Goal: Information Seeking & Learning: Understand process/instructions

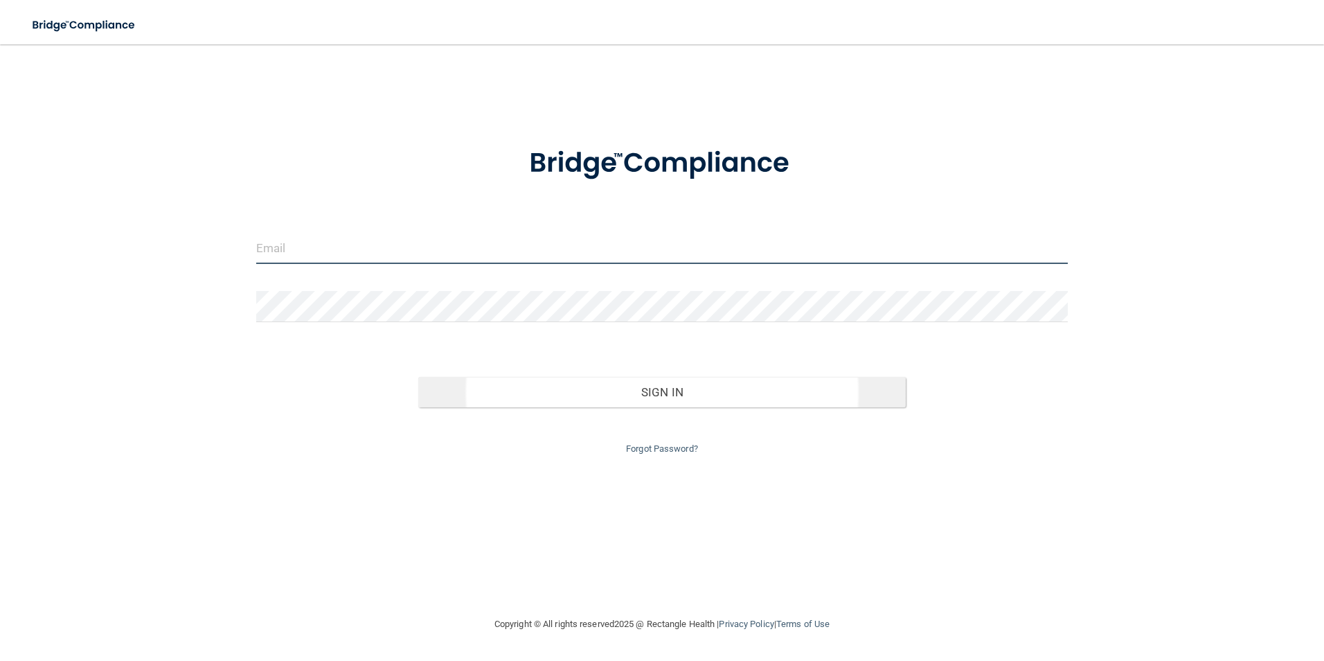
type input "[EMAIL_ADDRESS][DOMAIN_NAME]"
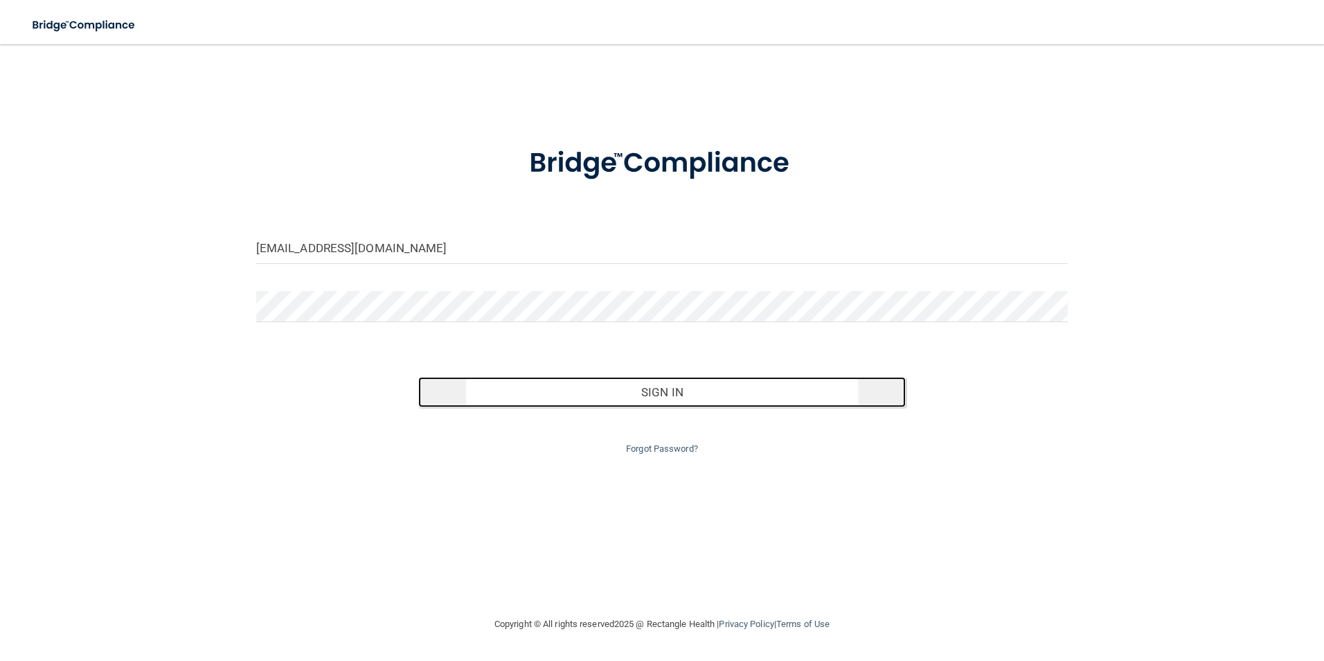
click at [682, 397] on button "Sign In" at bounding box center [661, 392] width 487 height 30
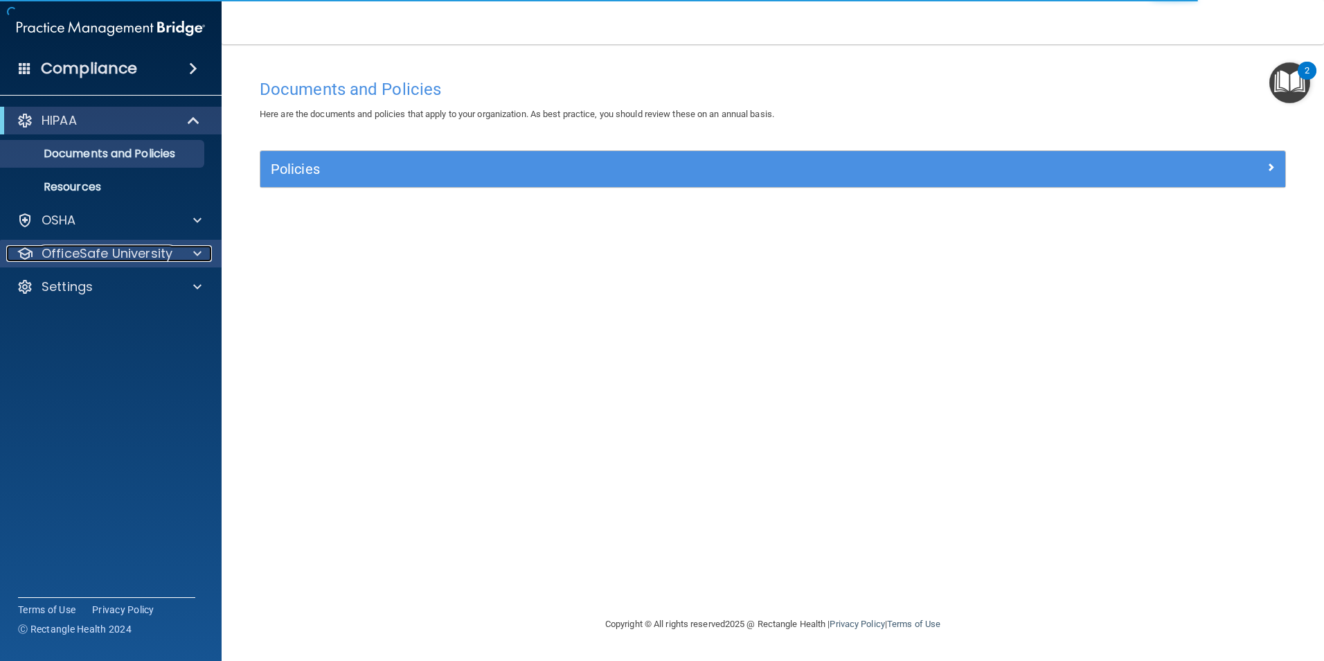
click at [197, 254] on span at bounding box center [197, 253] width 8 height 17
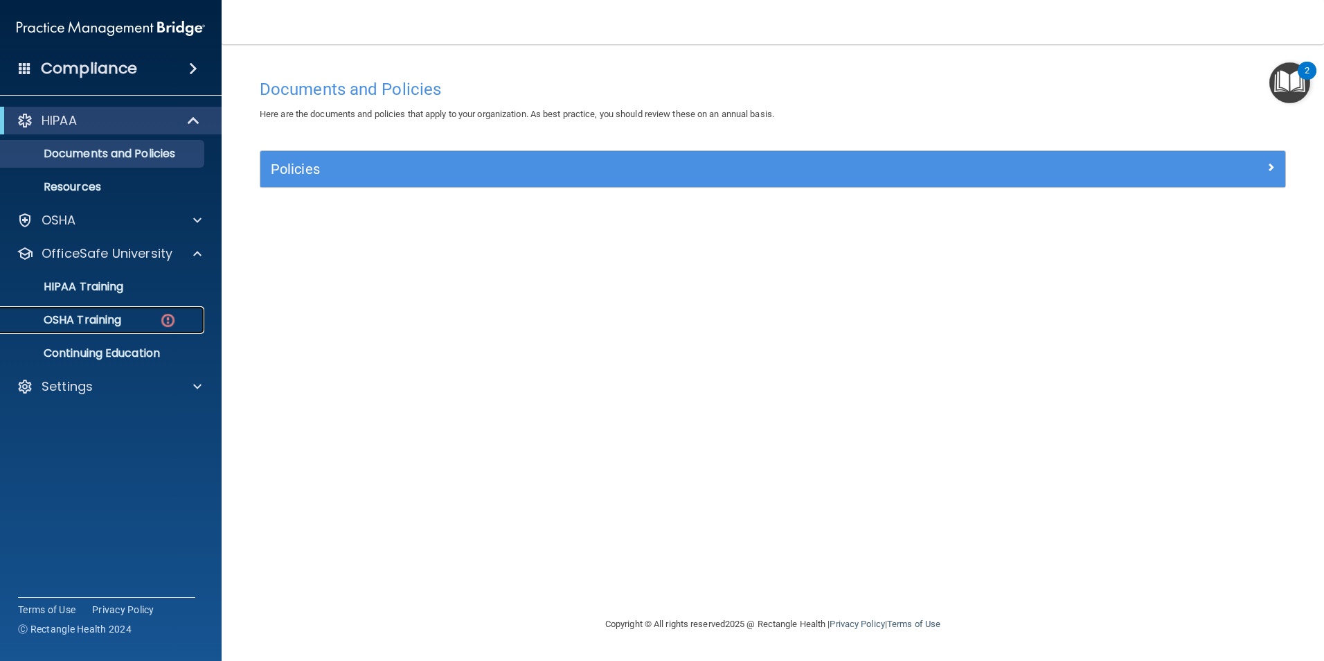
click at [147, 320] on div "OSHA Training" at bounding box center [103, 320] width 189 height 14
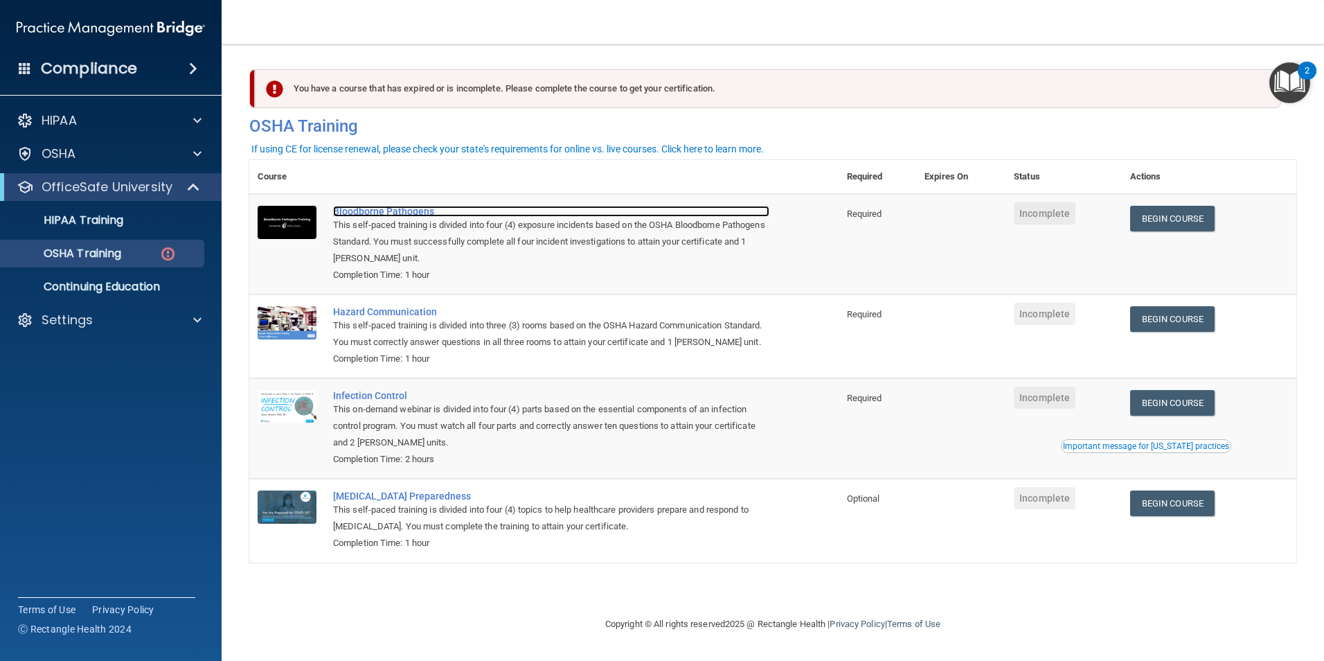
click at [388, 215] on div "Bloodborne Pathogens" at bounding box center [551, 211] width 436 height 11
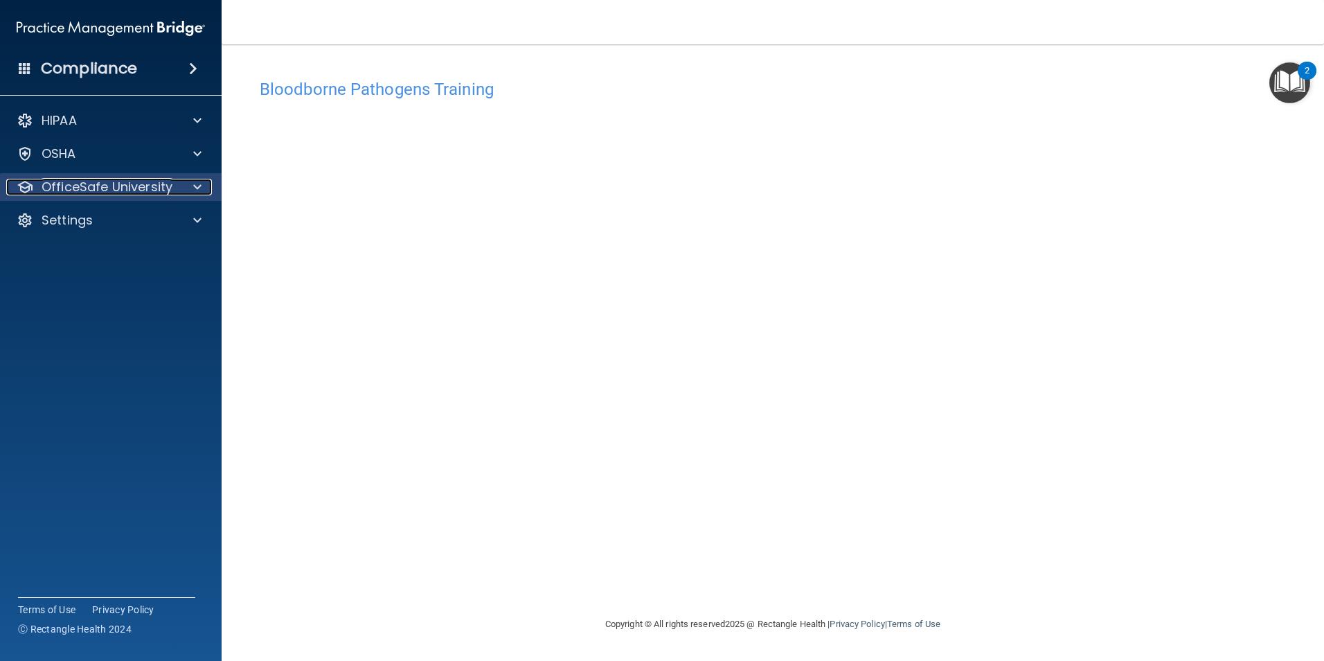
click at [188, 188] on div at bounding box center [195, 187] width 35 height 17
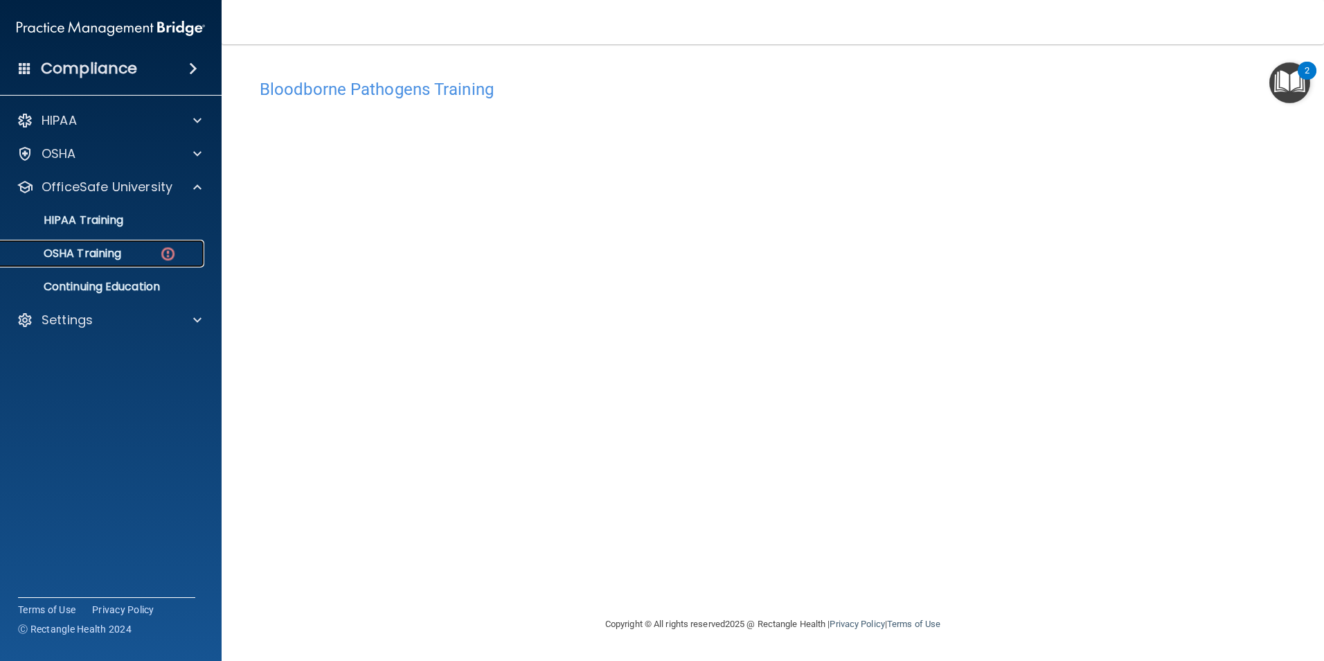
click at [156, 255] on div "OSHA Training" at bounding box center [103, 253] width 189 height 14
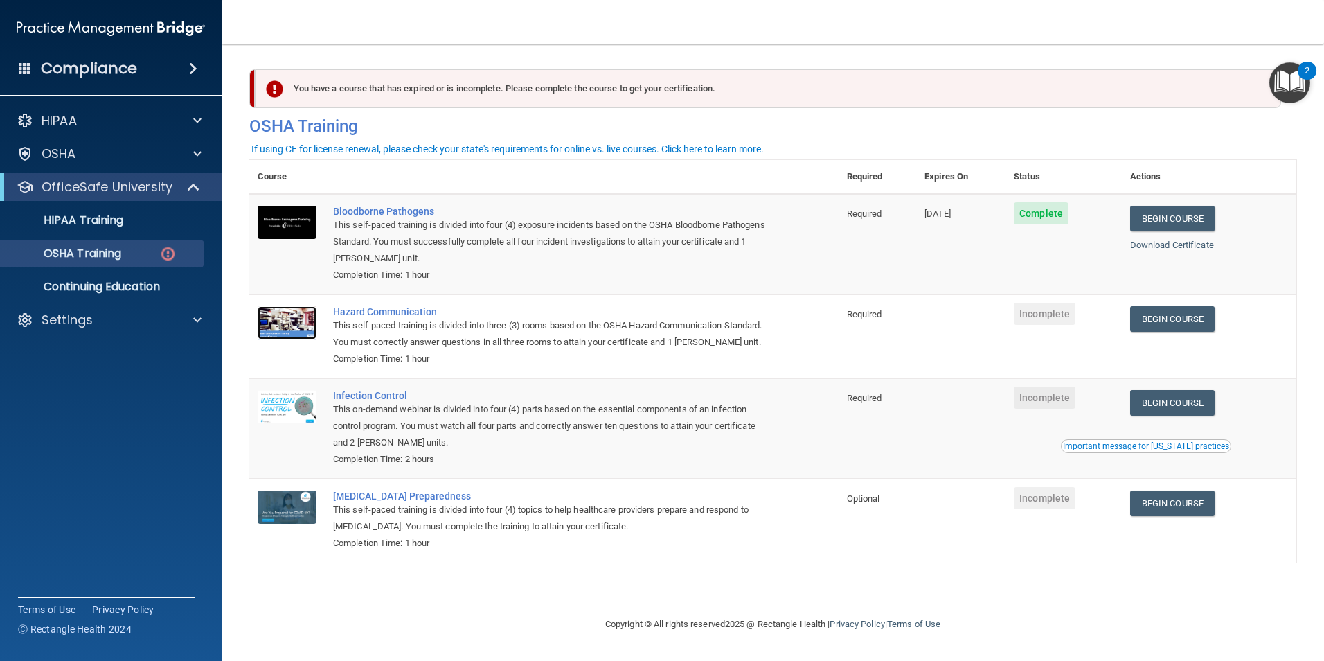
click at [279, 319] on img at bounding box center [287, 322] width 59 height 33
click at [280, 322] on img at bounding box center [287, 322] width 59 height 33
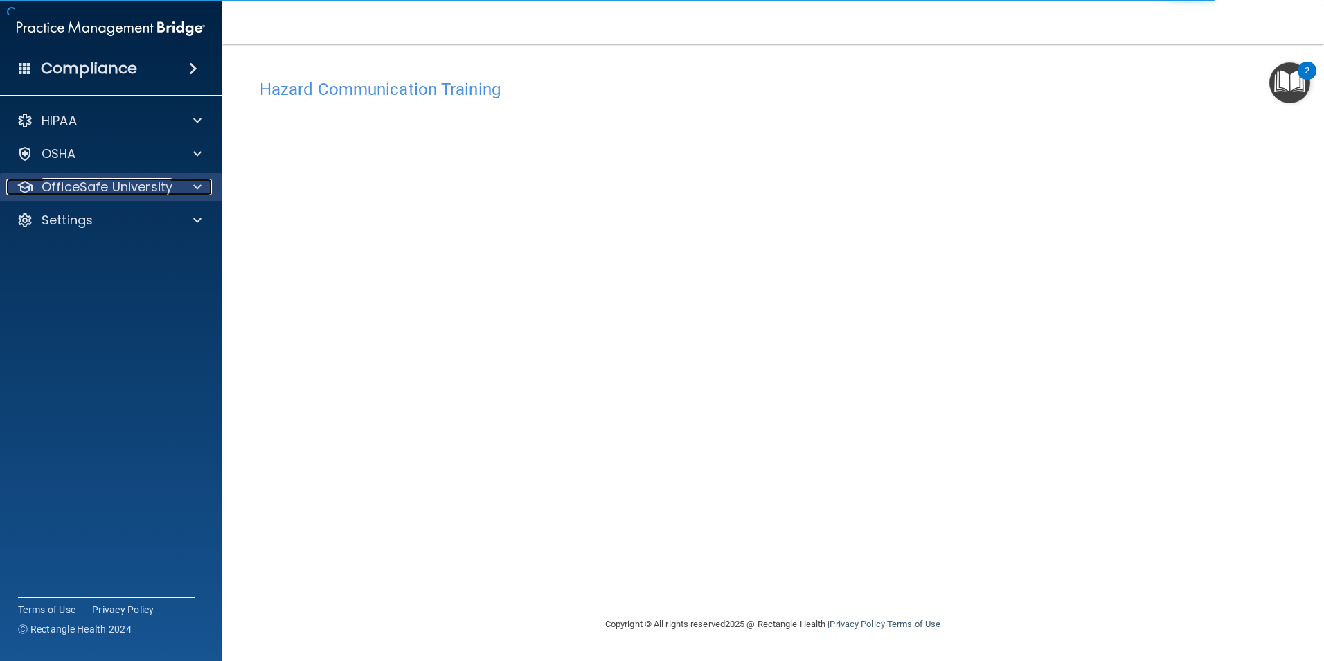
click at [193, 185] on span at bounding box center [197, 187] width 8 height 17
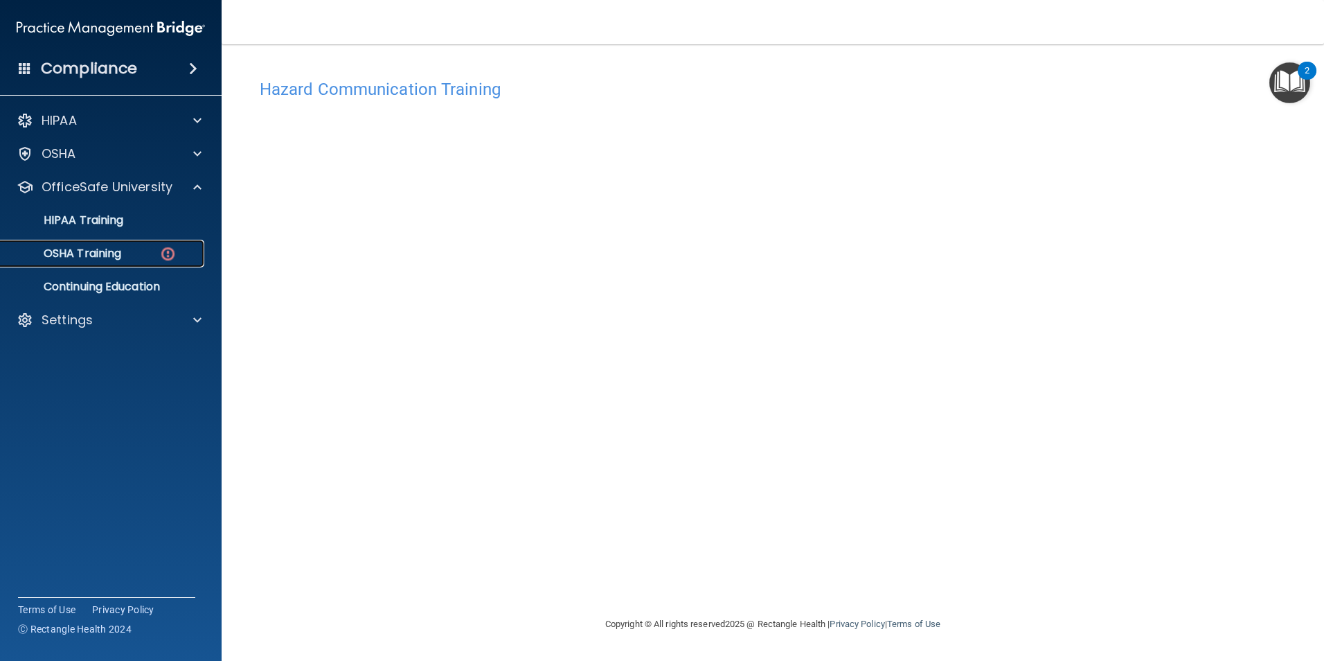
click at [119, 253] on p "OSHA Training" at bounding box center [65, 253] width 112 height 14
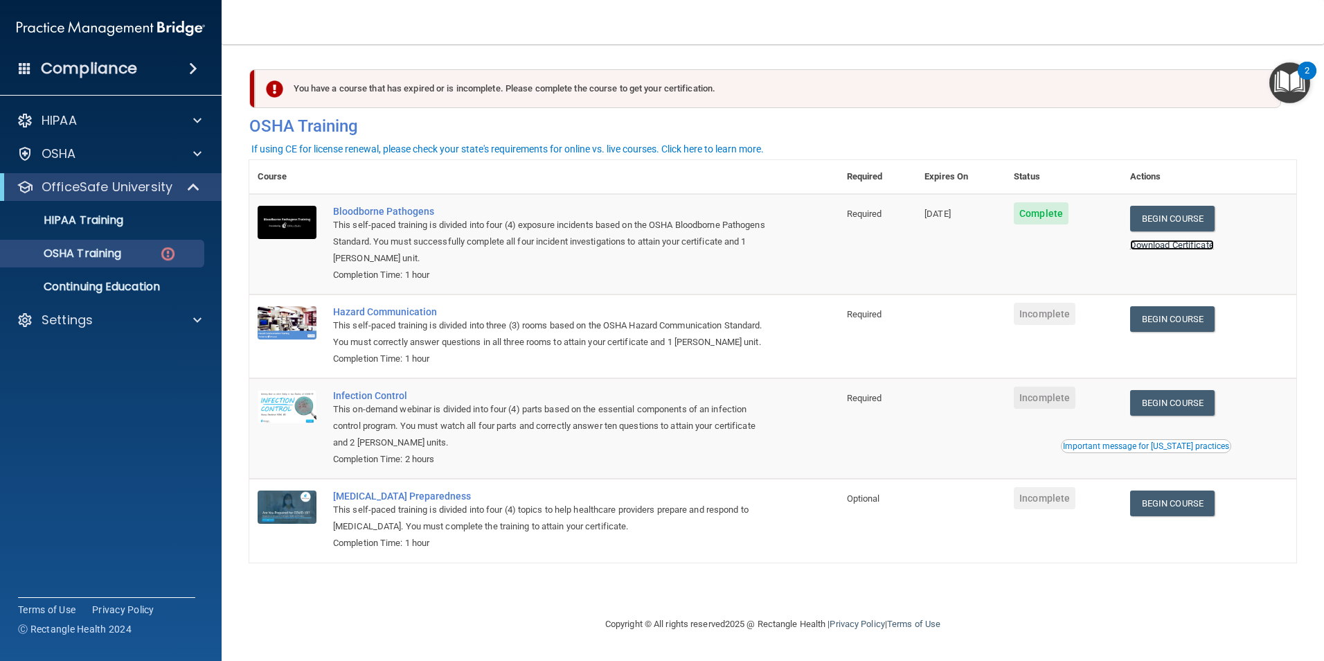
click at [1165, 243] on link "Download Certificate" at bounding box center [1172, 245] width 84 height 10
click at [1189, 250] on link "Download Certificate" at bounding box center [1172, 245] width 84 height 10
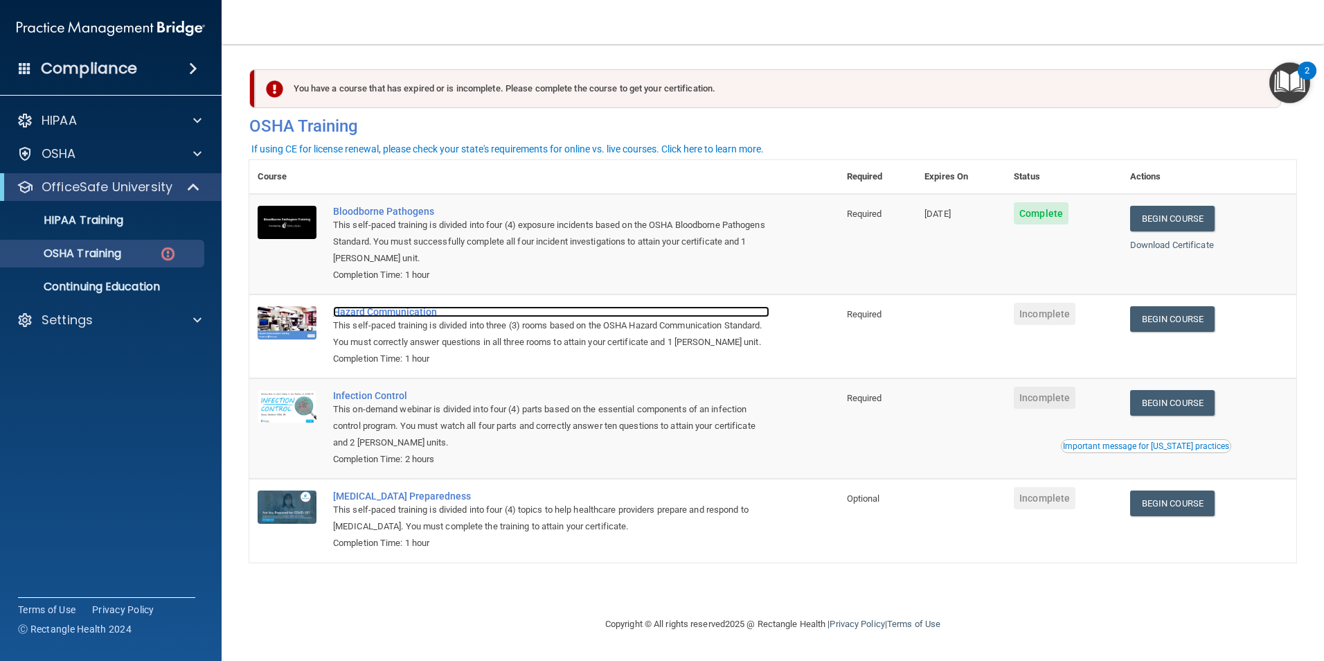
click at [367, 316] on div "Hazard Communication" at bounding box center [551, 311] width 436 height 11
click at [379, 312] on div "Hazard Communication" at bounding box center [551, 311] width 436 height 11
click at [413, 315] on div "Hazard Communication" at bounding box center [551, 311] width 436 height 11
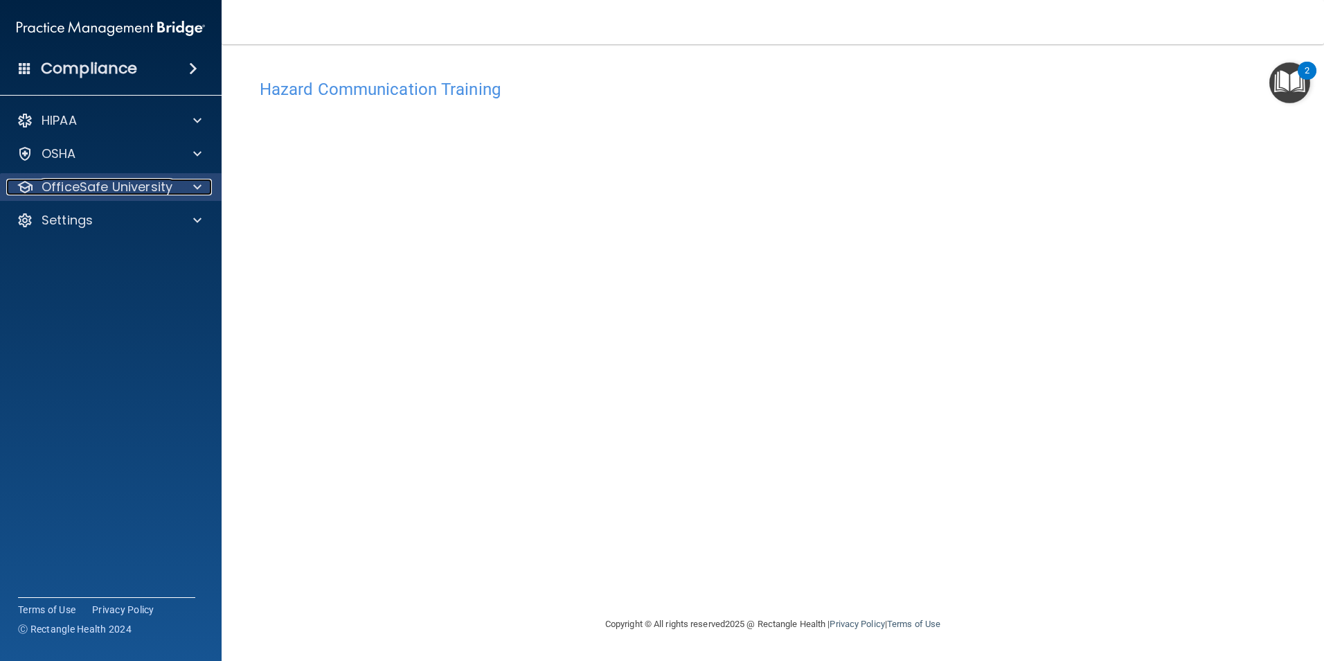
click at [189, 186] on div at bounding box center [195, 187] width 35 height 17
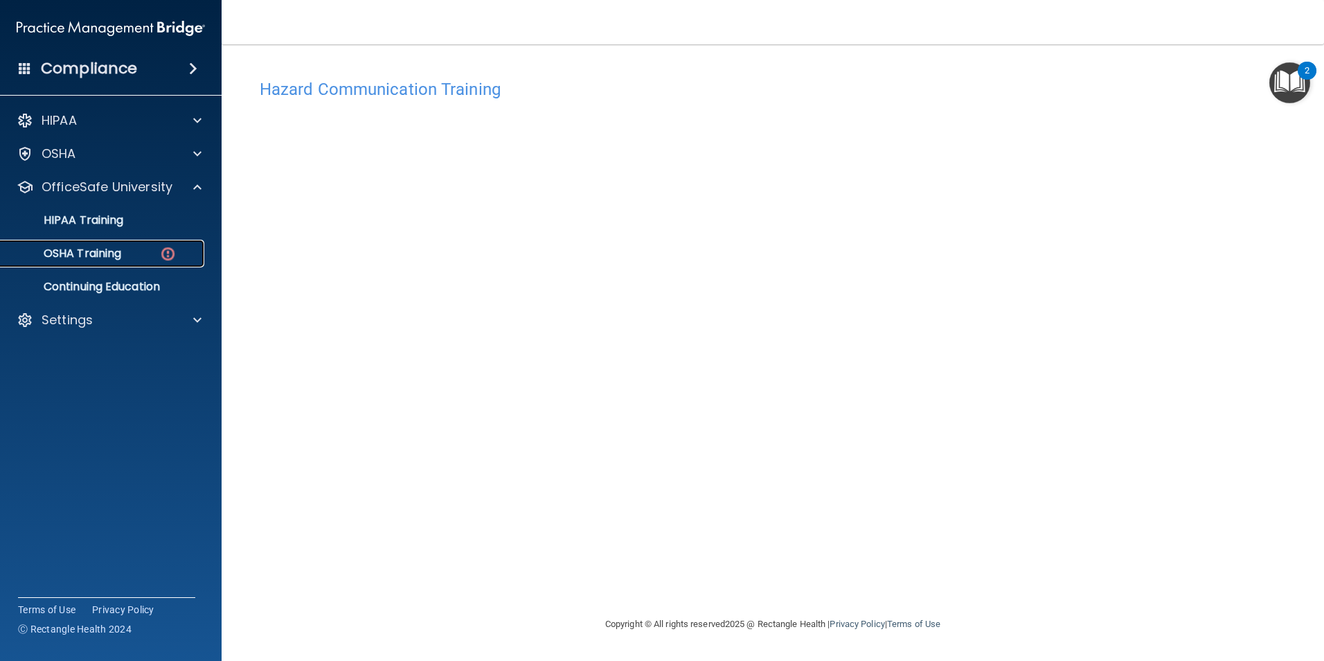
click at [140, 257] on div "OSHA Training" at bounding box center [103, 253] width 189 height 14
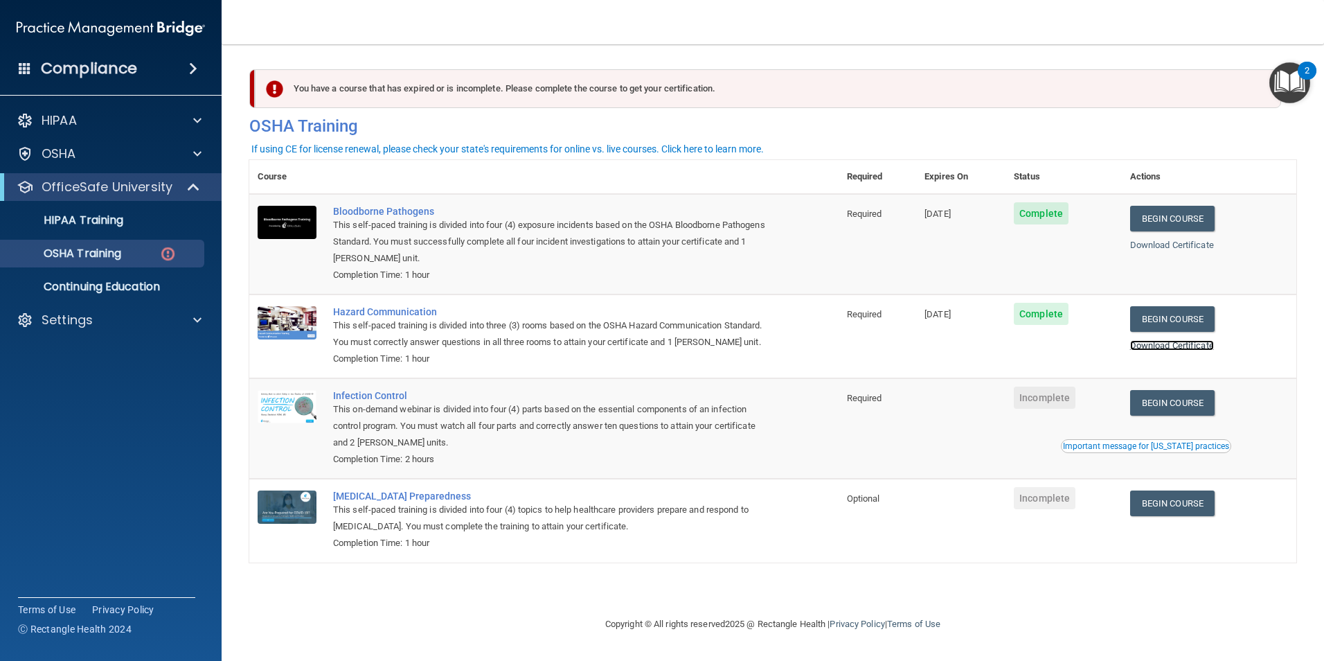
click at [1208, 348] on link "Download Certificate" at bounding box center [1172, 345] width 84 height 10
click at [1192, 246] on link "Download Certificate" at bounding box center [1172, 245] width 84 height 10
click at [141, 251] on div "OSHA Training" at bounding box center [103, 253] width 189 height 14
click at [124, 253] on div "OSHA Training" at bounding box center [103, 253] width 189 height 14
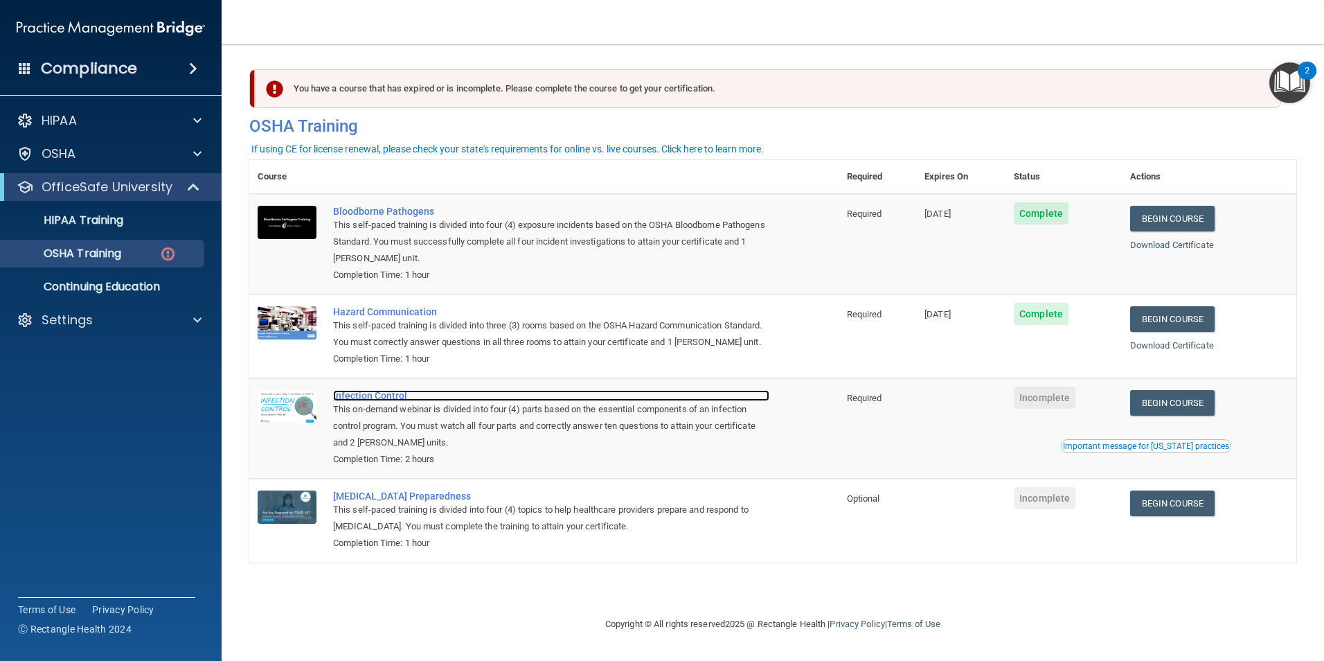
click at [390, 401] on div "Infection Control" at bounding box center [551, 395] width 436 height 11
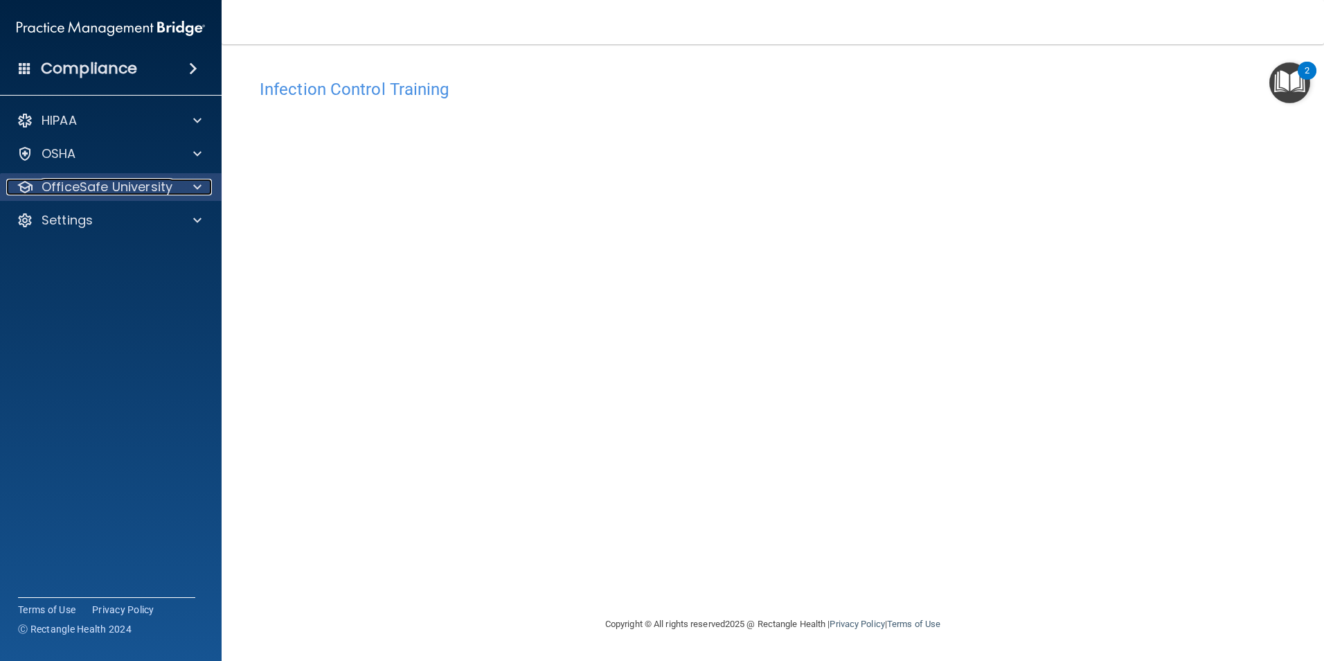
click at [199, 186] on span at bounding box center [197, 187] width 8 height 17
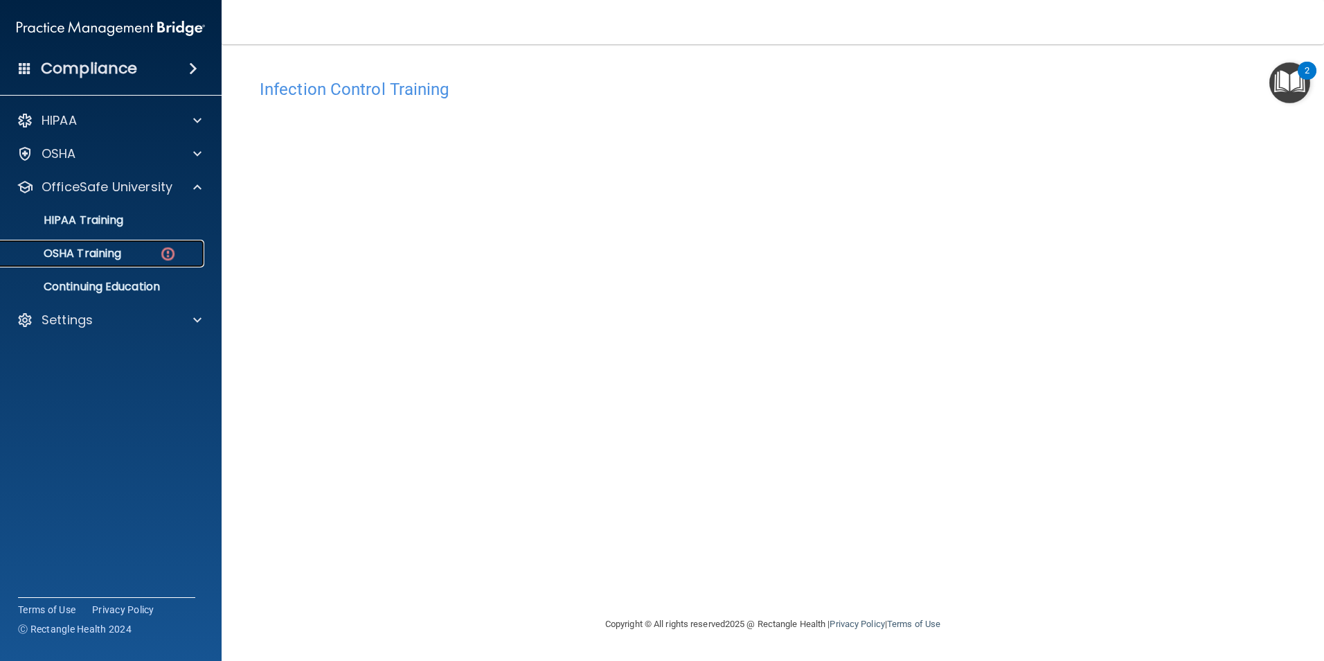
click at [169, 250] on img at bounding box center [167, 253] width 17 height 17
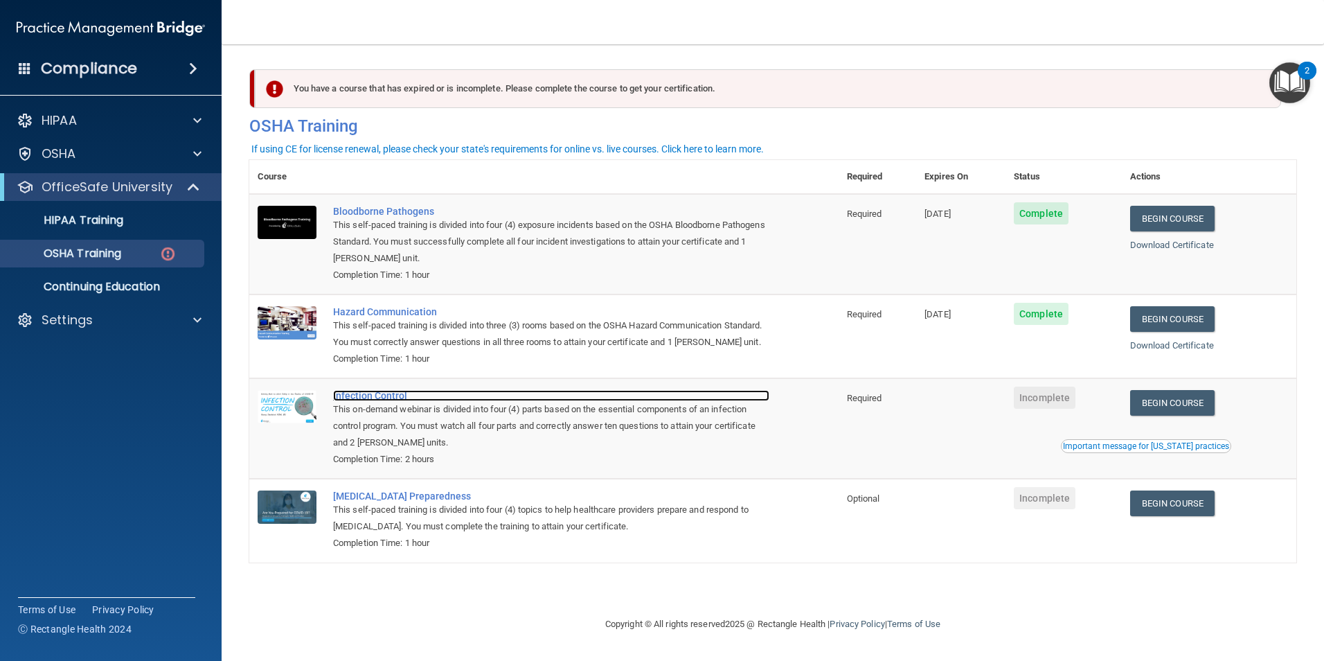
click at [369, 401] on div "Infection Control" at bounding box center [551, 395] width 436 height 11
click at [362, 401] on div "Infection Control" at bounding box center [551, 395] width 436 height 11
click at [165, 250] on img at bounding box center [167, 253] width 17 height 17
click at [172, 249] on img at bounding box center [167, 253] width 17 height 17
click at [168, 256] on img at bounding box center [167, 253] width 17 height 17
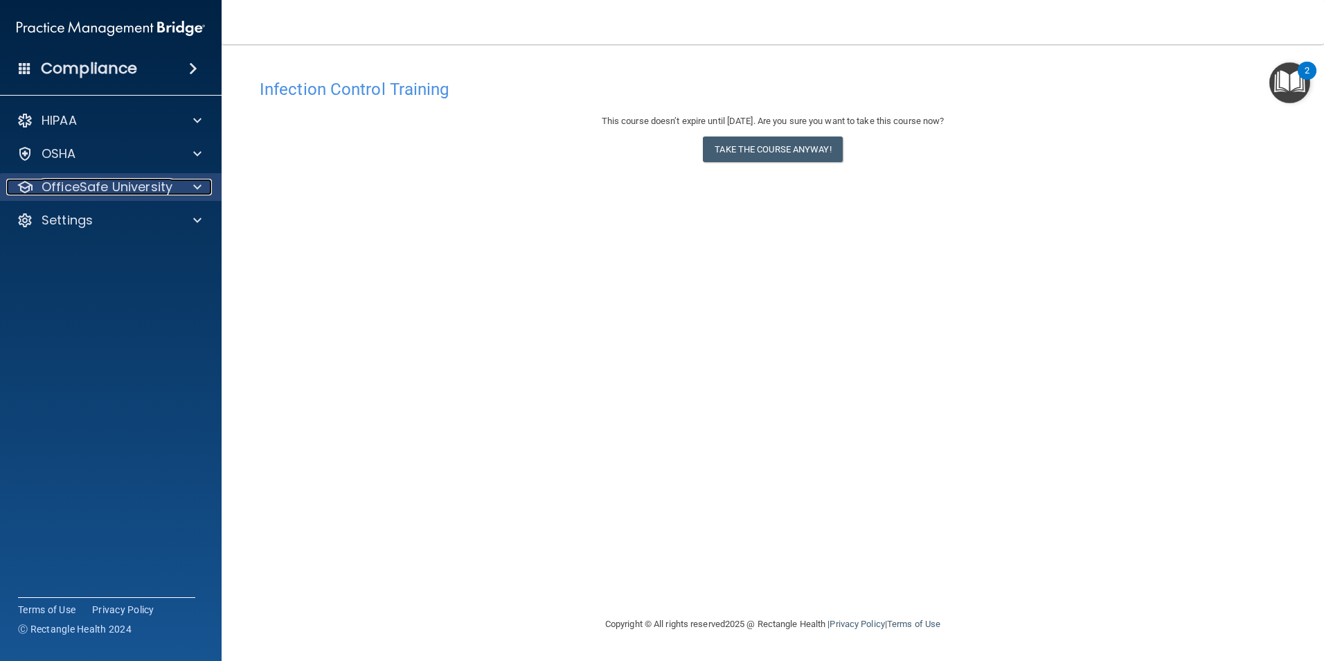
click at [198, 185] on span at bounding box center [197, 187] width 8 height 17
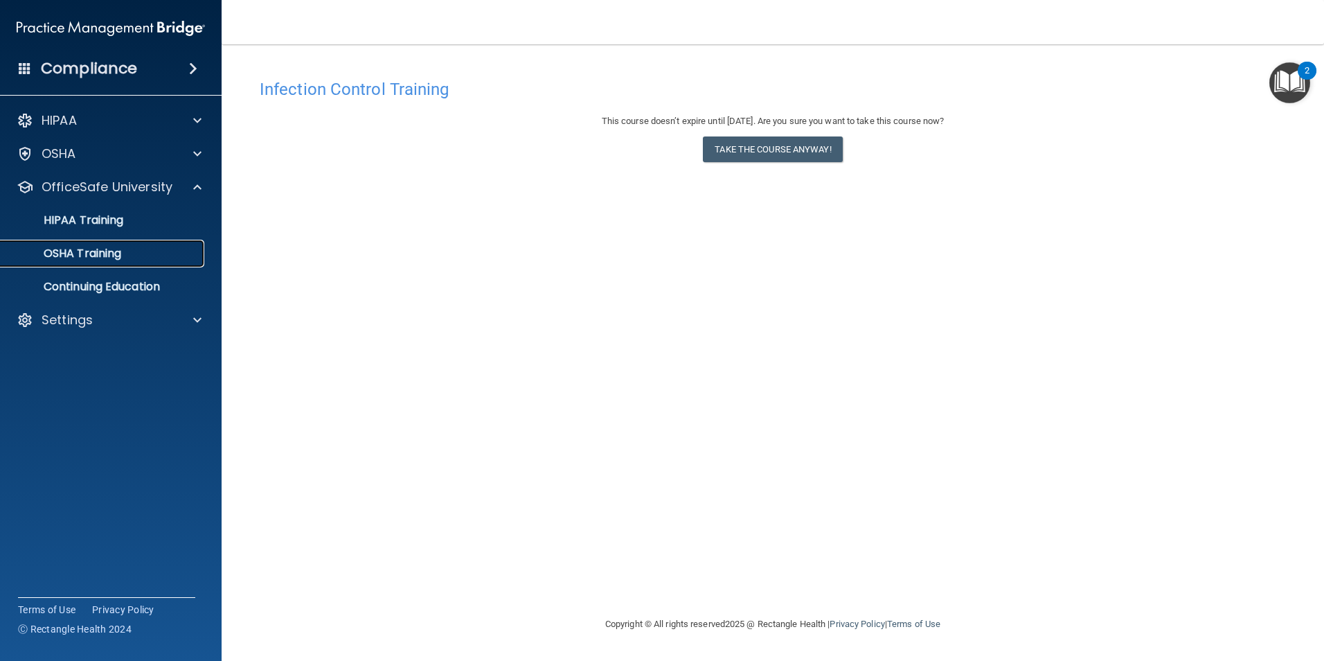
click at [132, 255] on div "OSHA Training" at bounding box center [103, 253] width 189 height 14
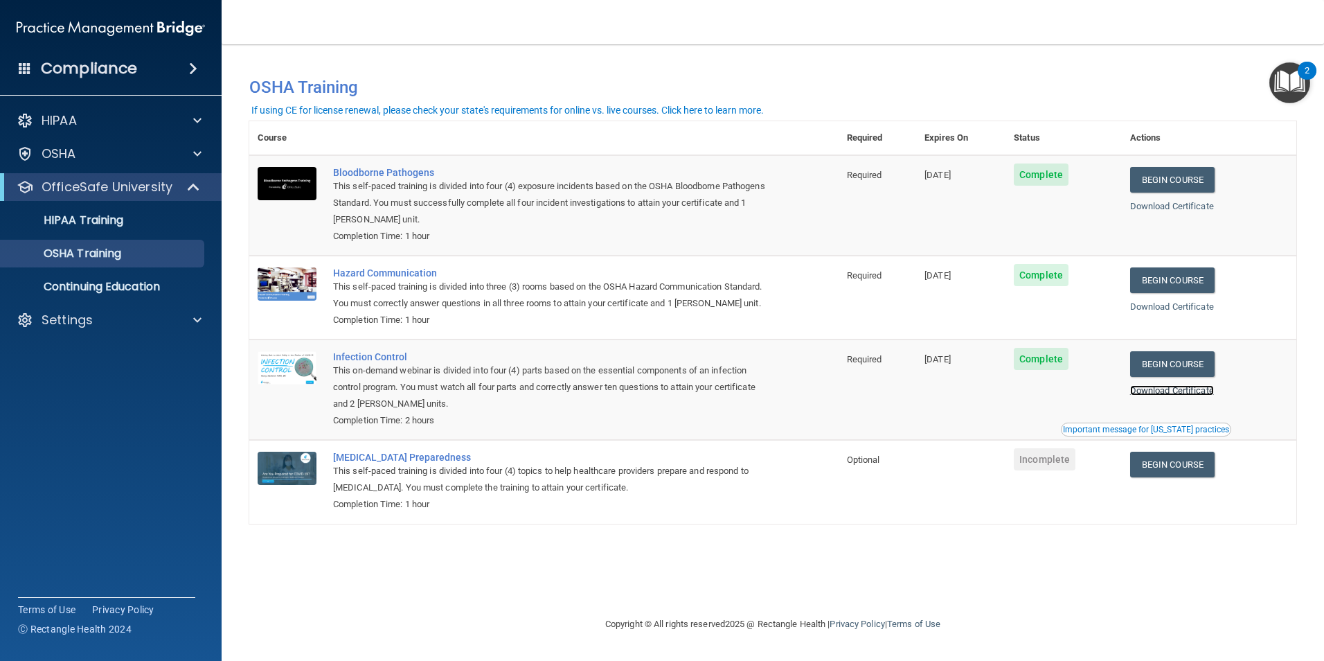
click at [1176, 395] on link "Download Certificate" at bounding box center [1172, 390] width 84 height 10
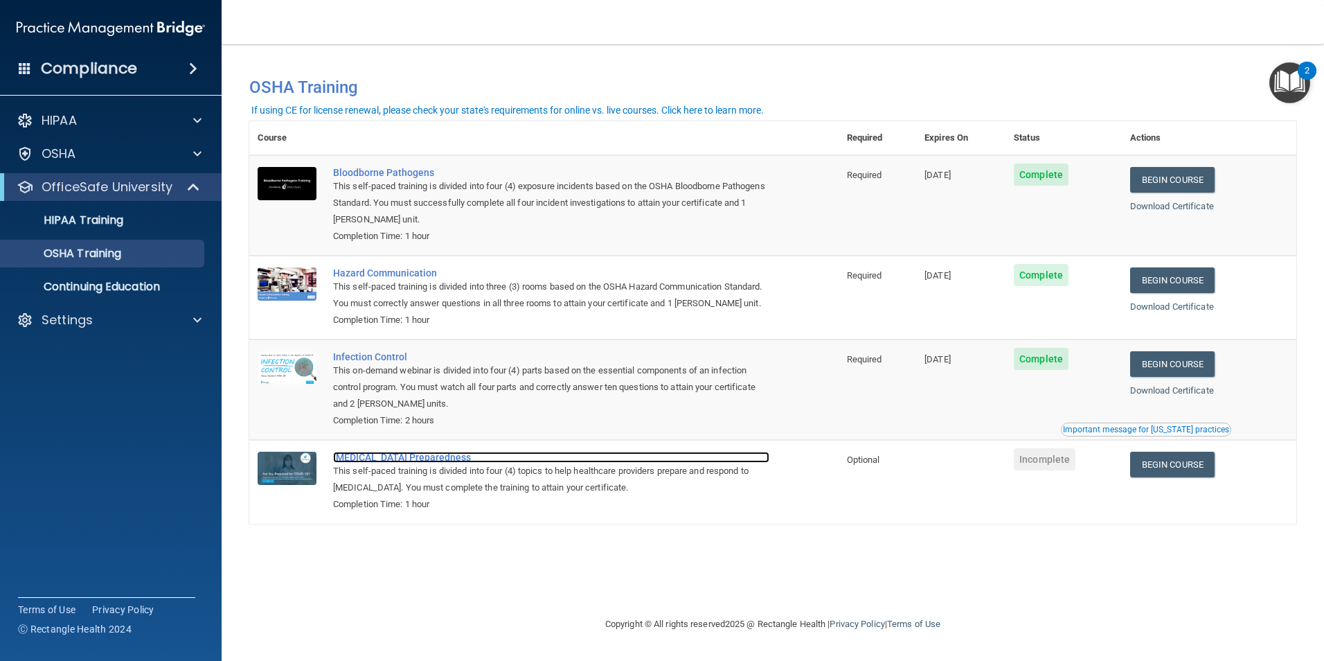
click at [390, 462] on div "[MEDICAL_DATA] Preparedness" at bounding box center [551, 456] width 436 height 11
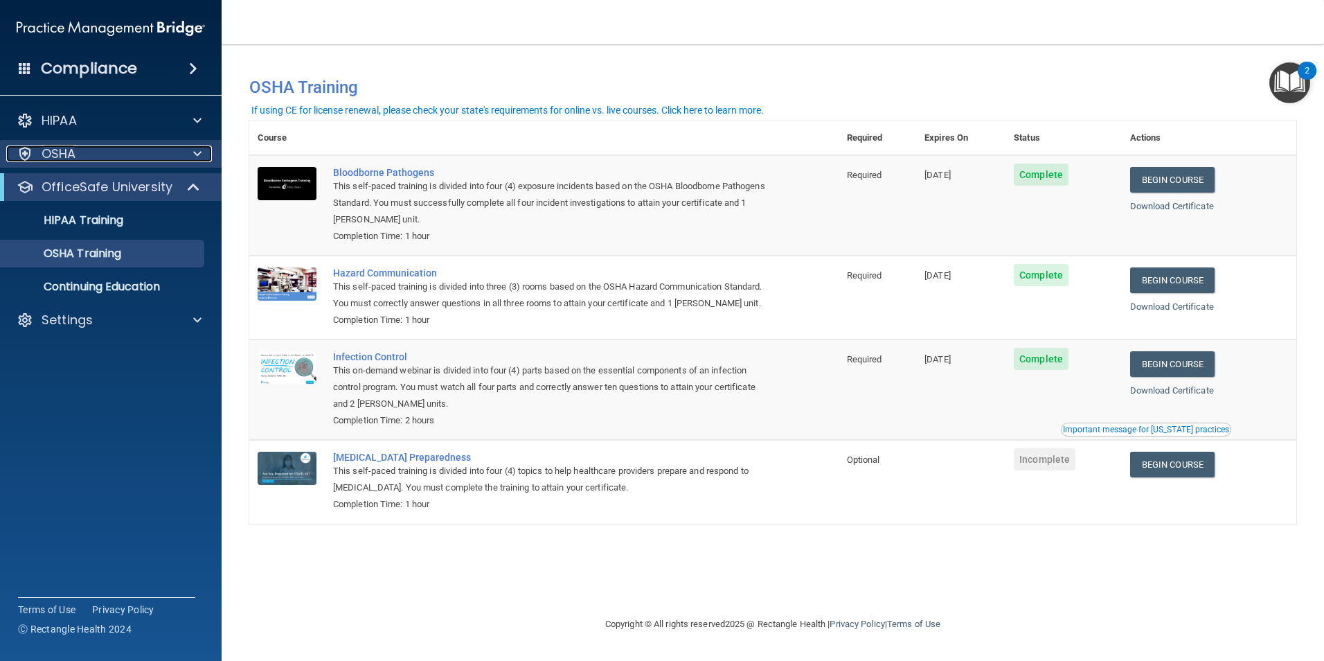
click at [196, 154] on span at bounding box center [197, 153] width 8 height 17
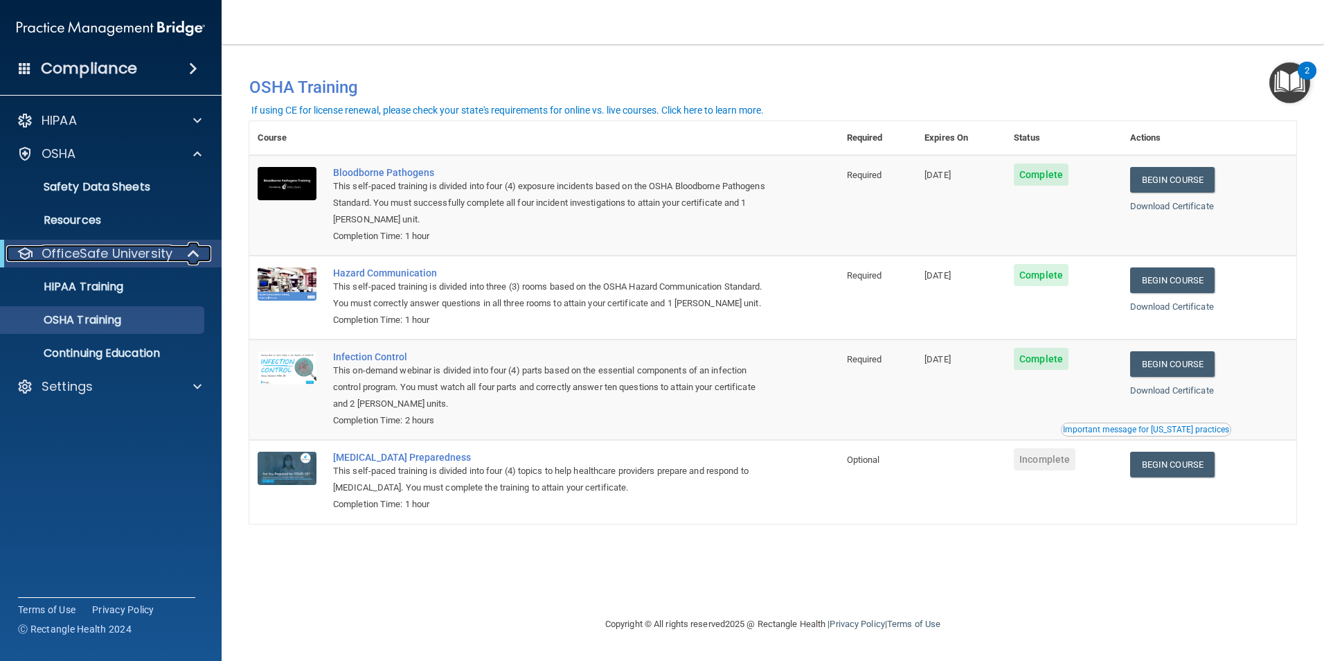
click at [192, 255] on span at bounding box center [195, 253] width 12 height 17
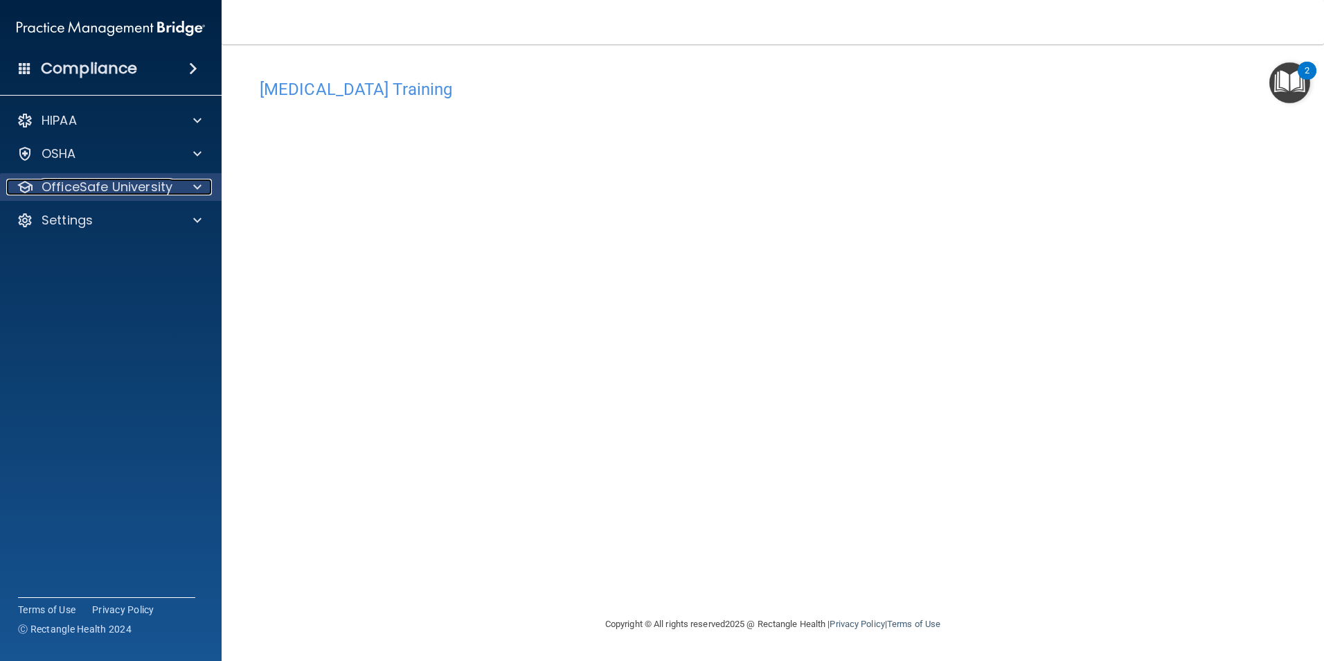
click at [190, 182] on div at bounding box center [195, 187] width 35 height 17
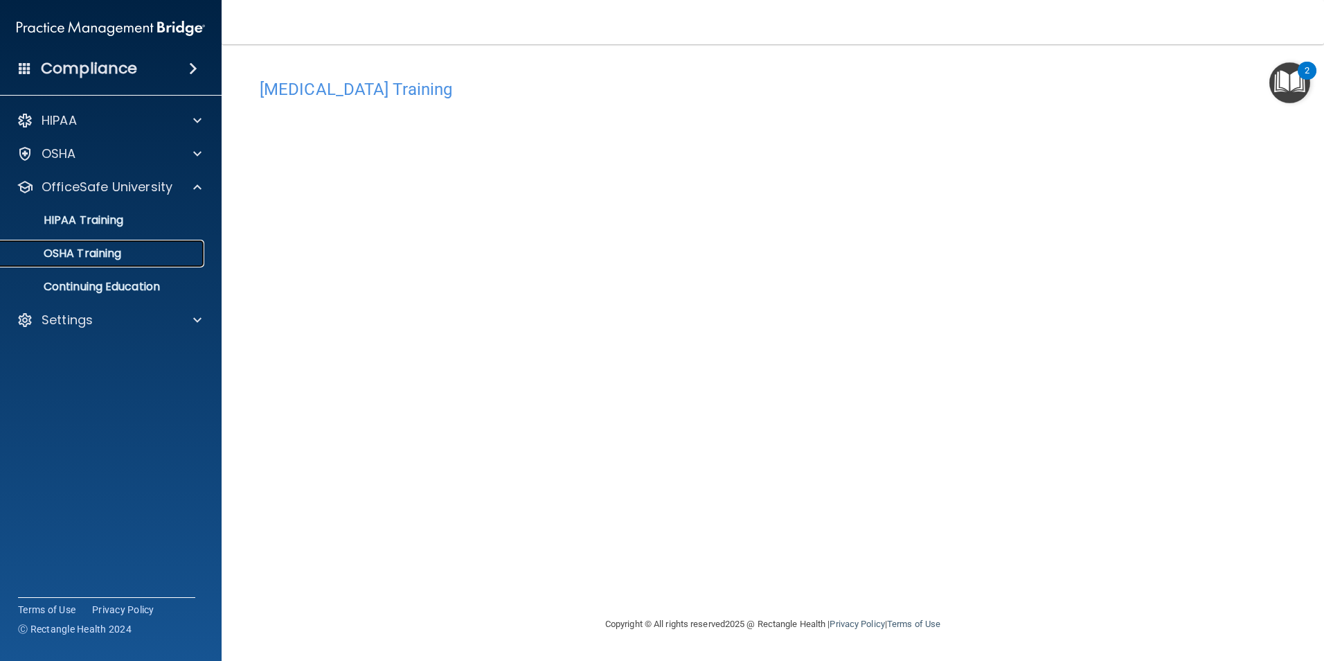
click at [147, 253] on div "OSHA Training" at bounding box center [103, 253] width 189 height 14
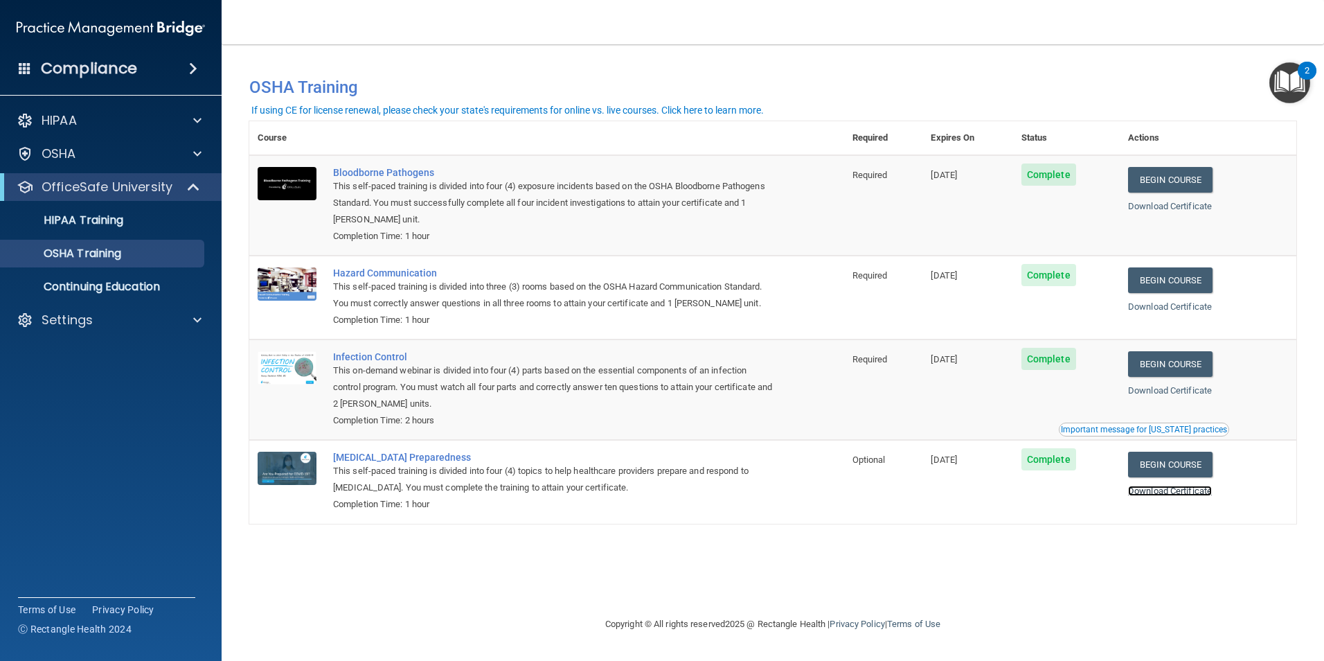
click at [1196, 490] on link "Download Certificate" at bounding box center [1170, 490] width 84 height 10
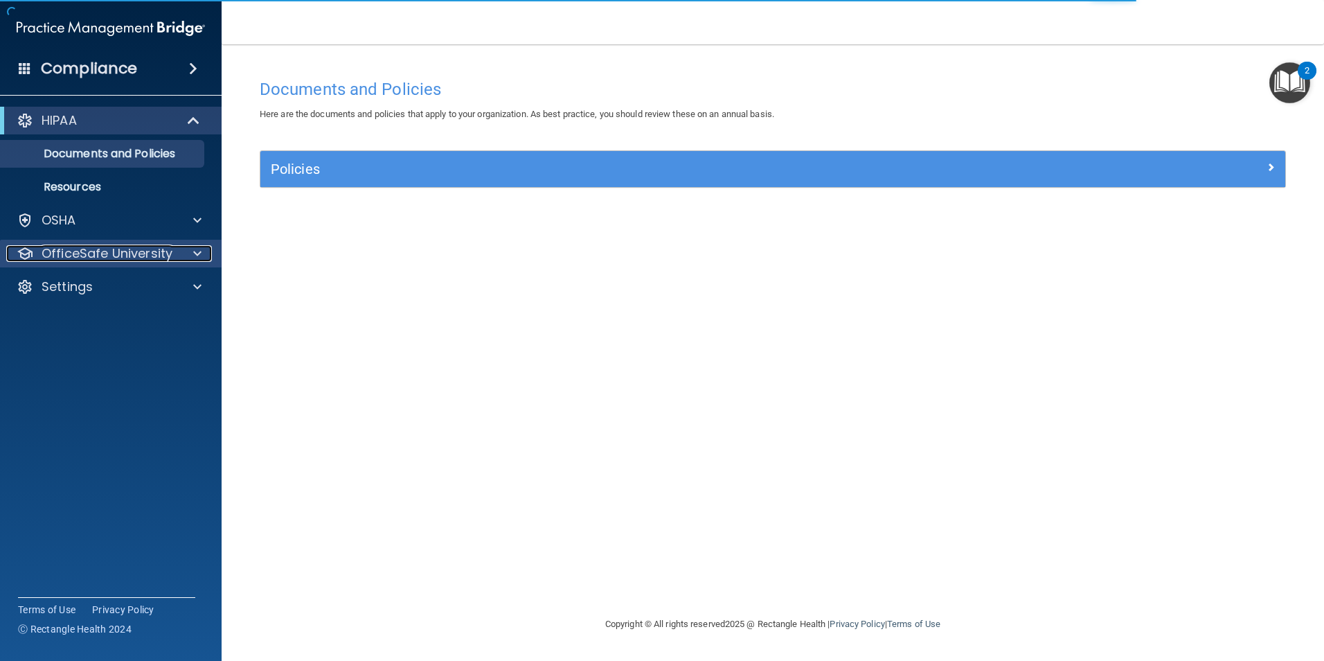
click at [190, 253] on div at bounding box center [195, 253] width 35 height 17
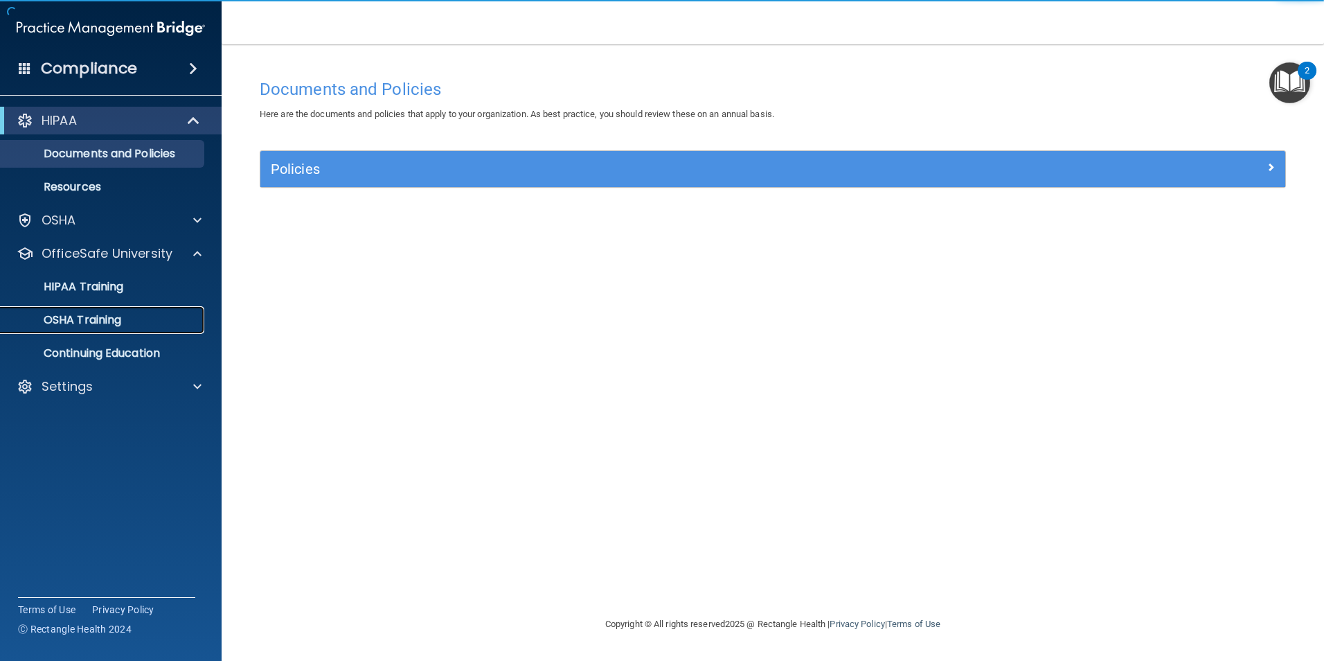
click at [143, 316] on div "OSHA Training" at bounding box center [103, 320] width 189 height 14
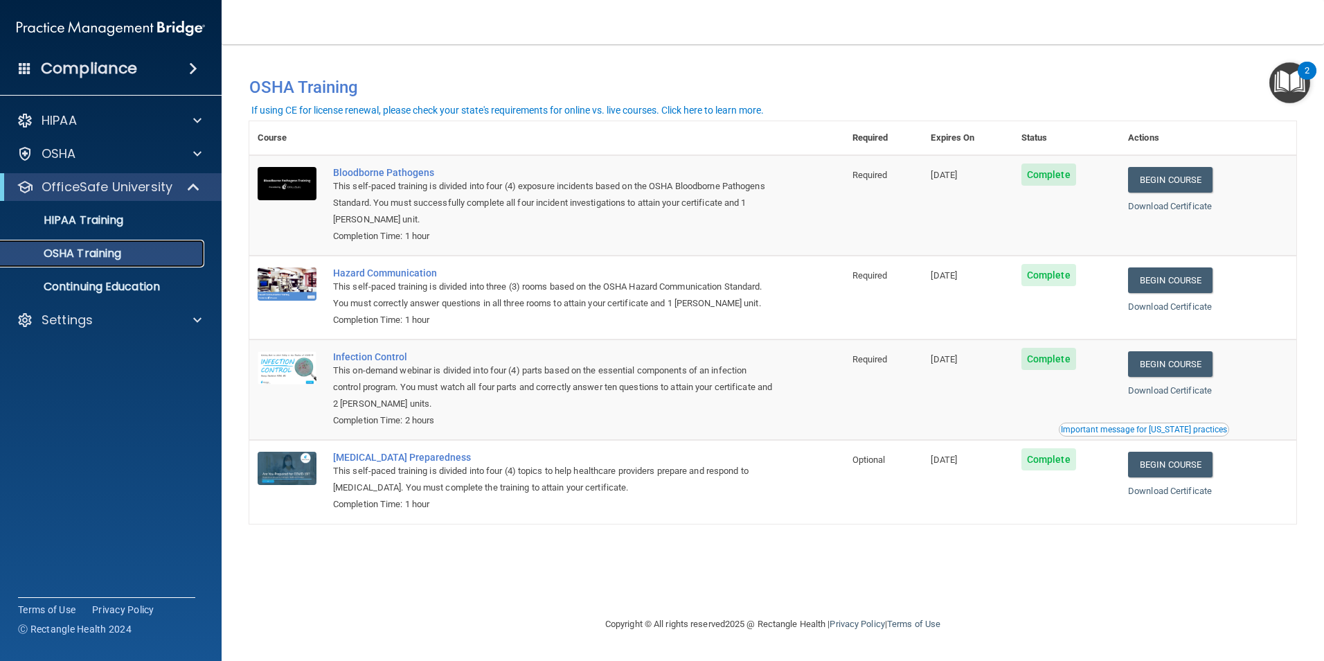
click at [90, 251] on p "OSHA Training" at bounding box center [65, 253] width 112 height 14
click at [100, 219] on p "HIPAA Training" at bounding box center [66, 220] width 114 height 14
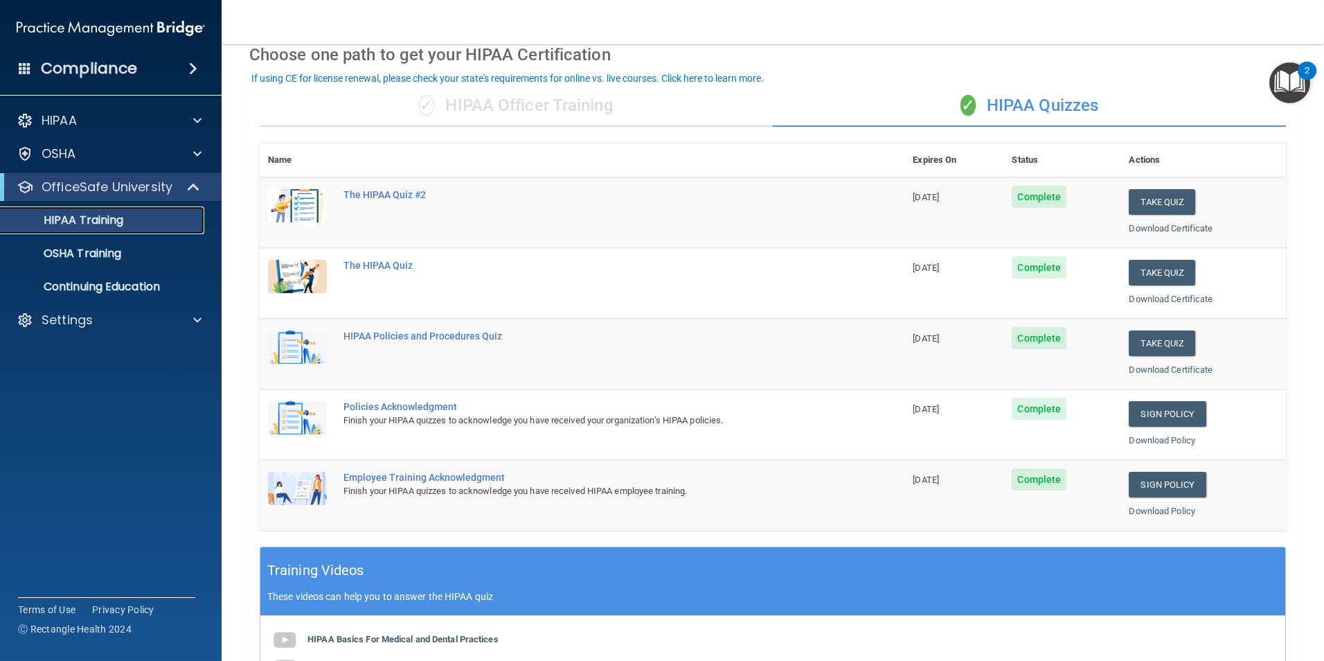
scroll to position [69, 0]
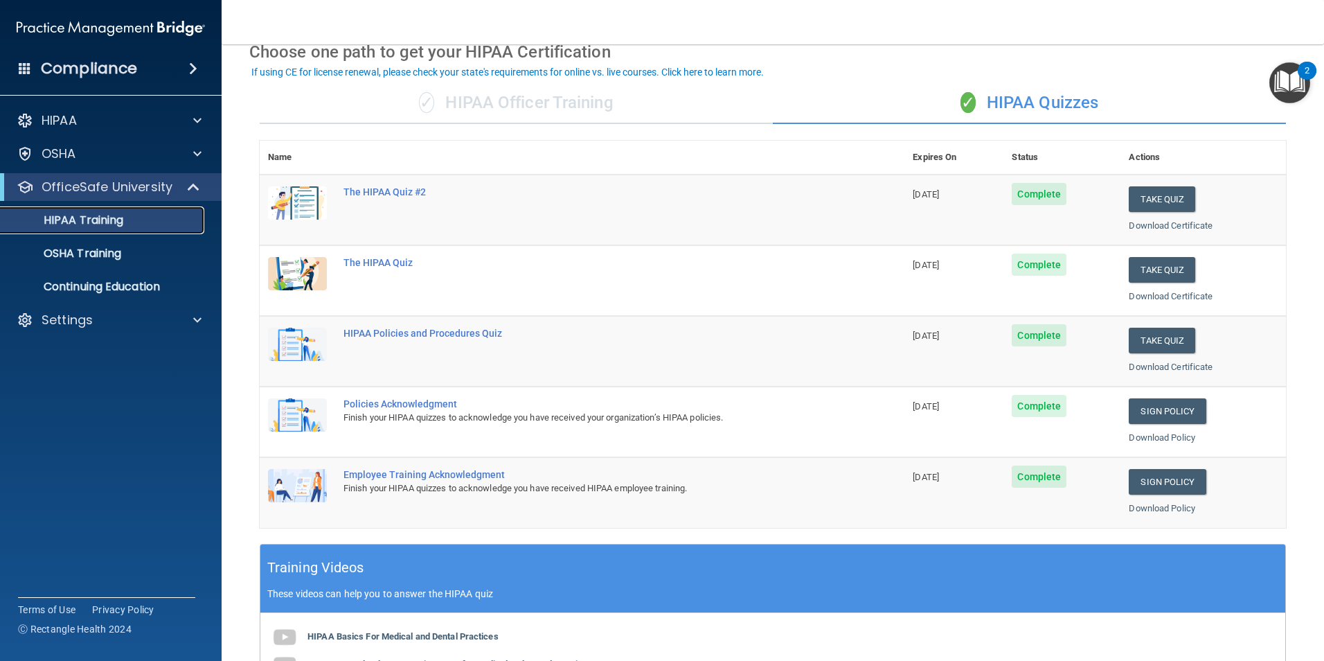
click at [137, 224] on div "HIPAA Training" at bounding box center [103, 220] width 189 height 14
click at [101, 258] on p "OSHA Training" at bounding box center [65, 253] width 112 height 14
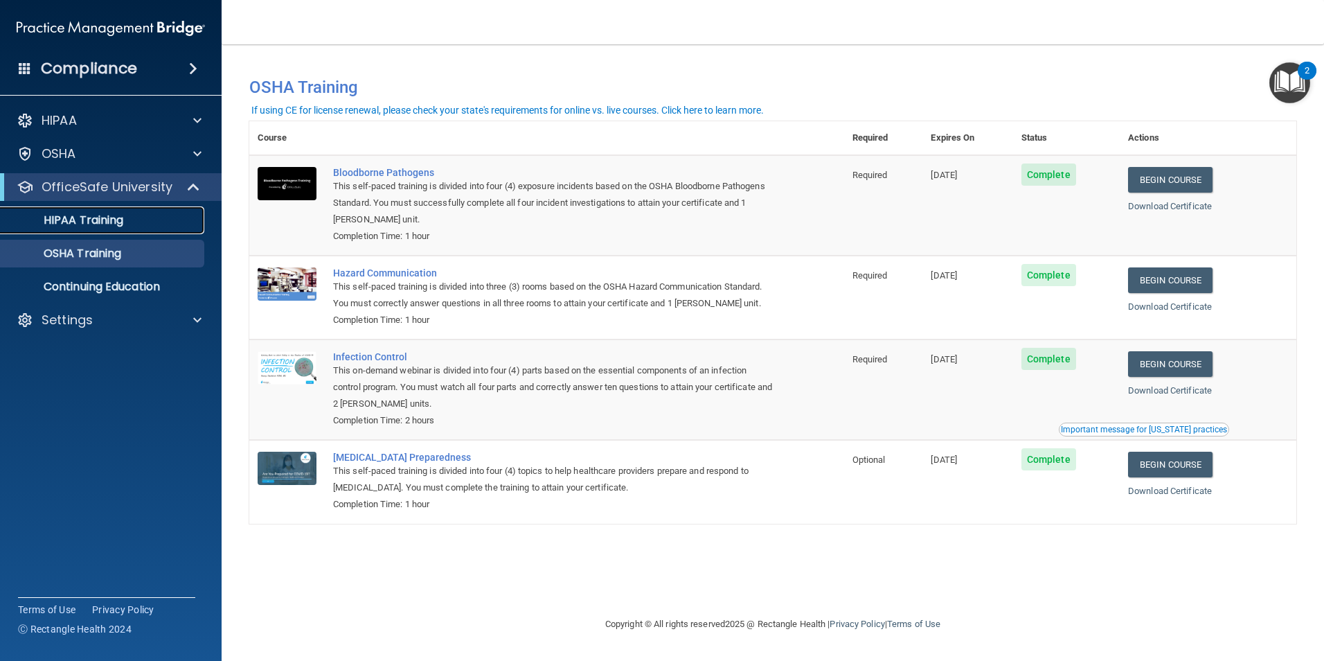
click at [114, 214] on p "HIPAA Training" at bounding box center [66, 220] width 114 height 14
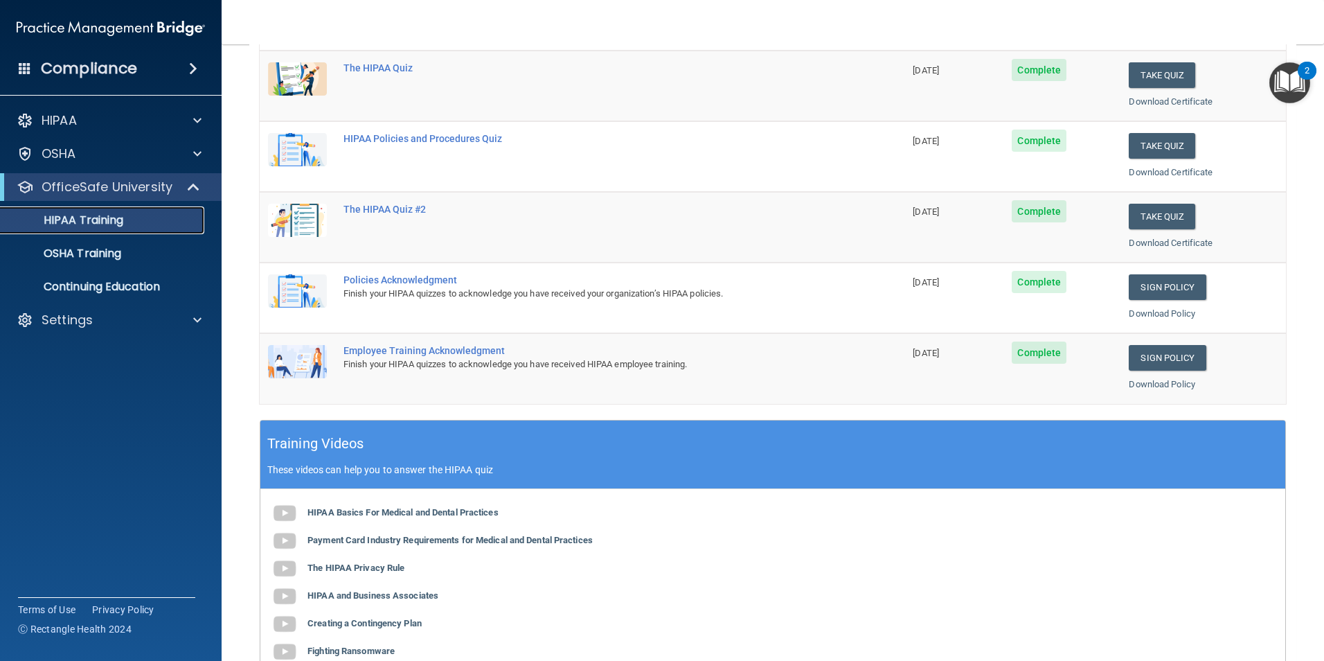
scroll to position [208, 0]
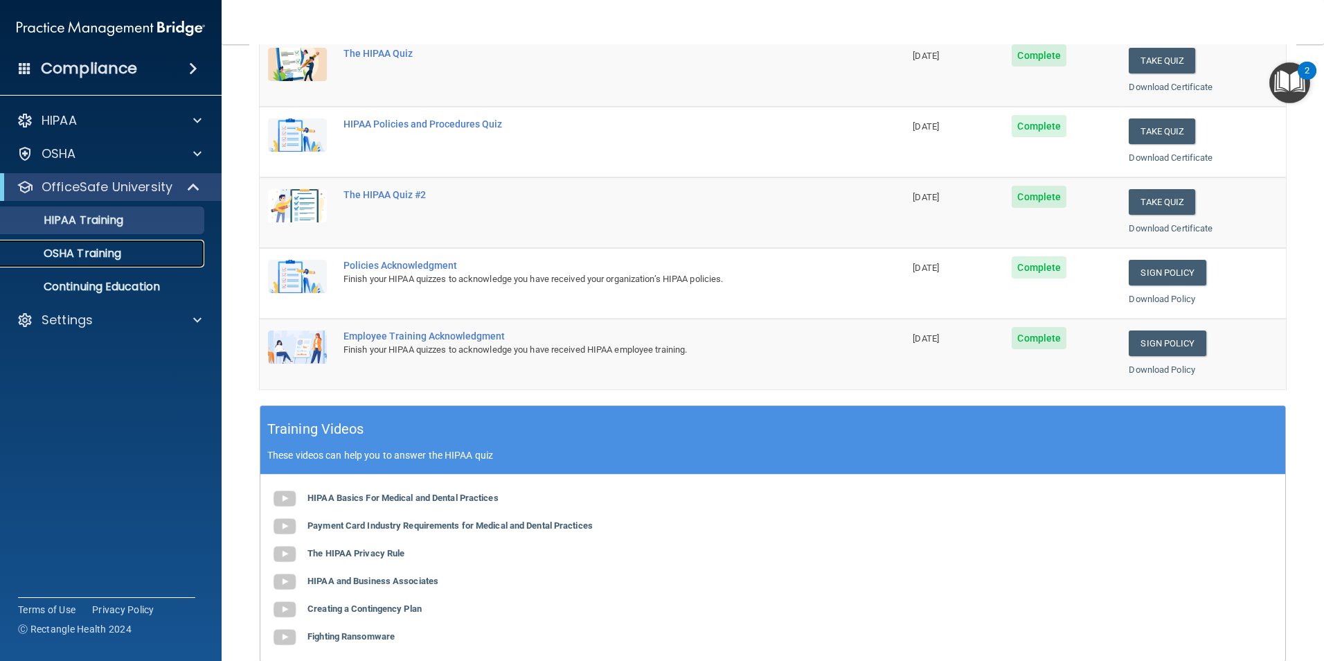
click at [115, 261] on link "OSHA Training" at bounding box center [95, 254] width 218 height 28
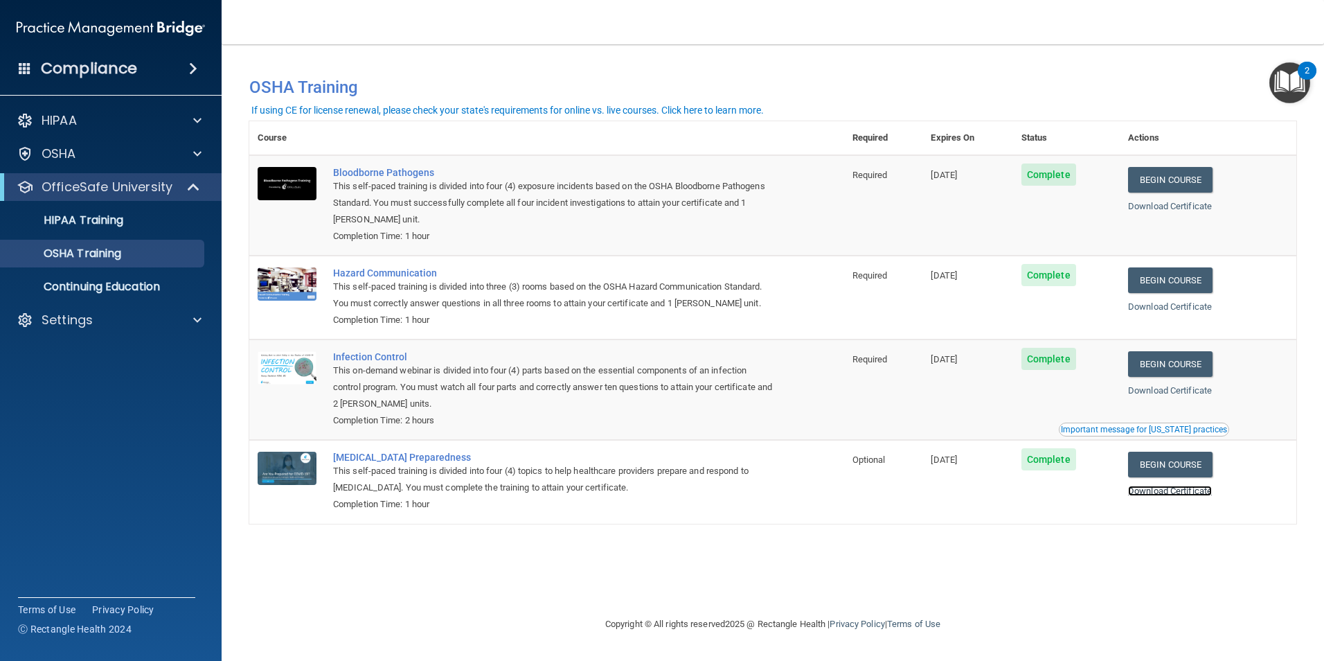
click at [1167, 495] on link "Download Certificate" at bounding box center [1170, 490] width 84 height 10
click at [154, 289] on p "Continuing Education" at bounding box center [103, 287] width 189 height 14
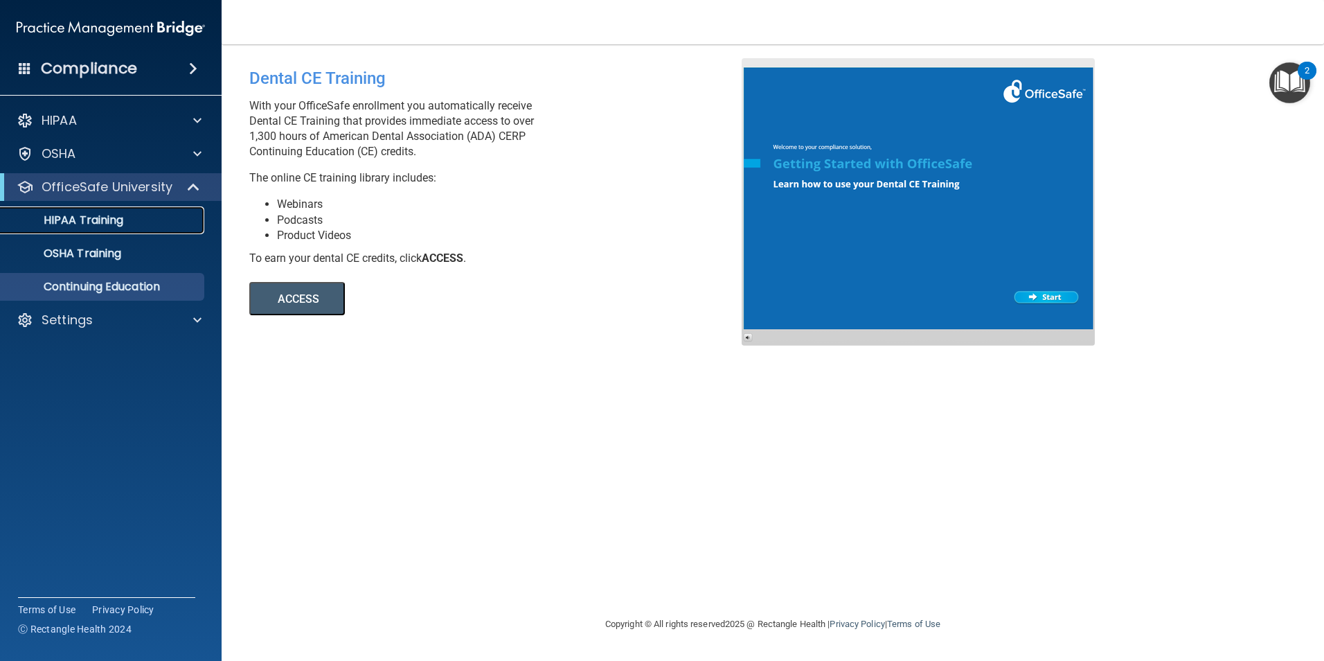
click at [121, 217] on p "HIPAA Training" at bounding box center [66, 220] width 114 height 14
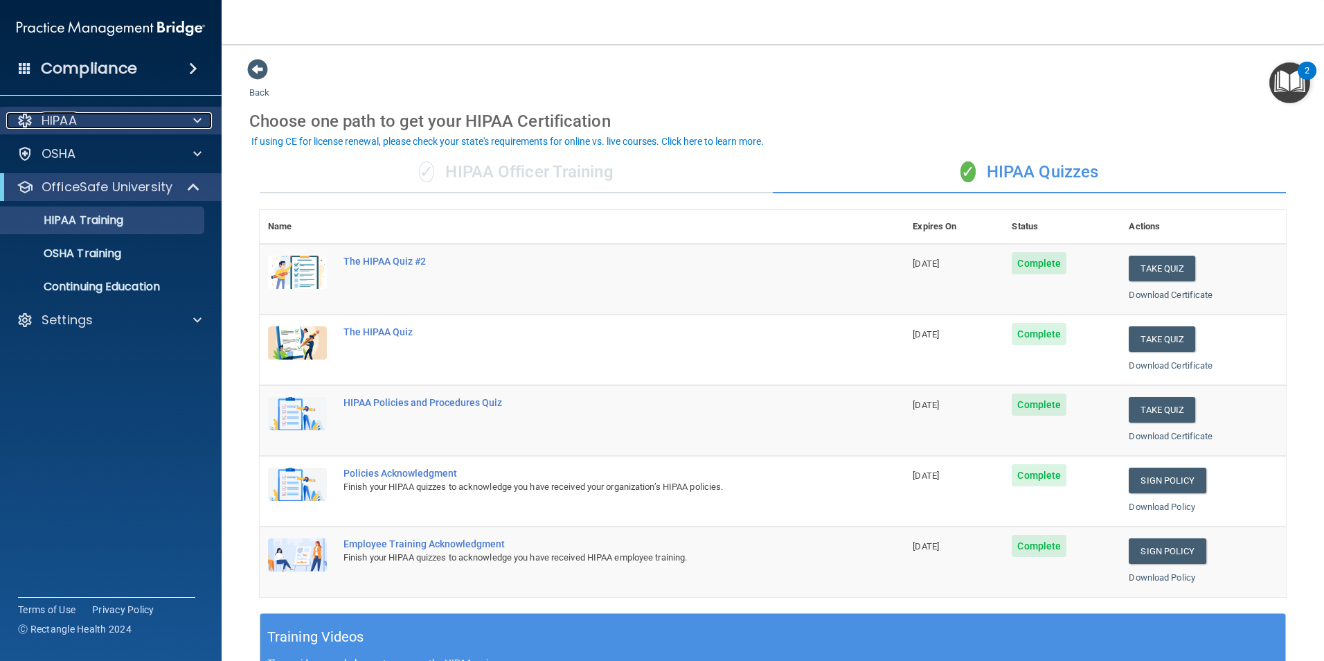
click at [149, 125] on div "HIPAA" at bounding box center [92, 120] width 172 height 17
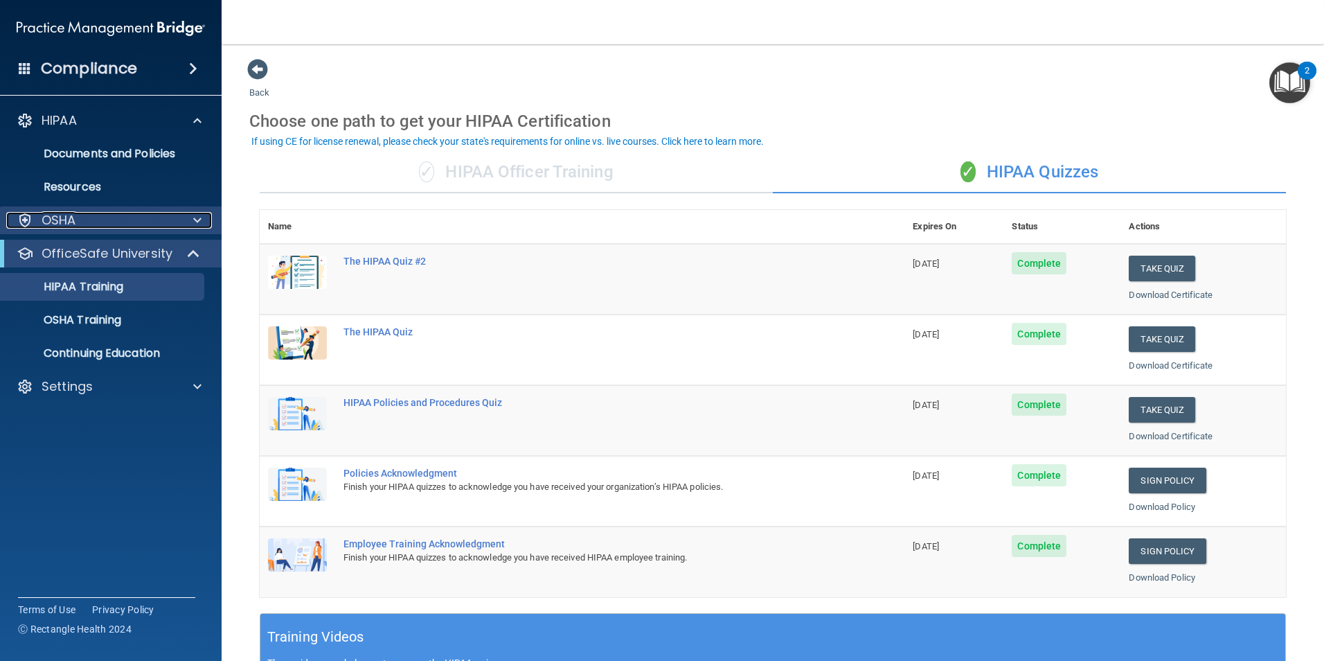
click at [161, 218] on div "OSHA" at bounding box center [92, 220] width 172 height 17
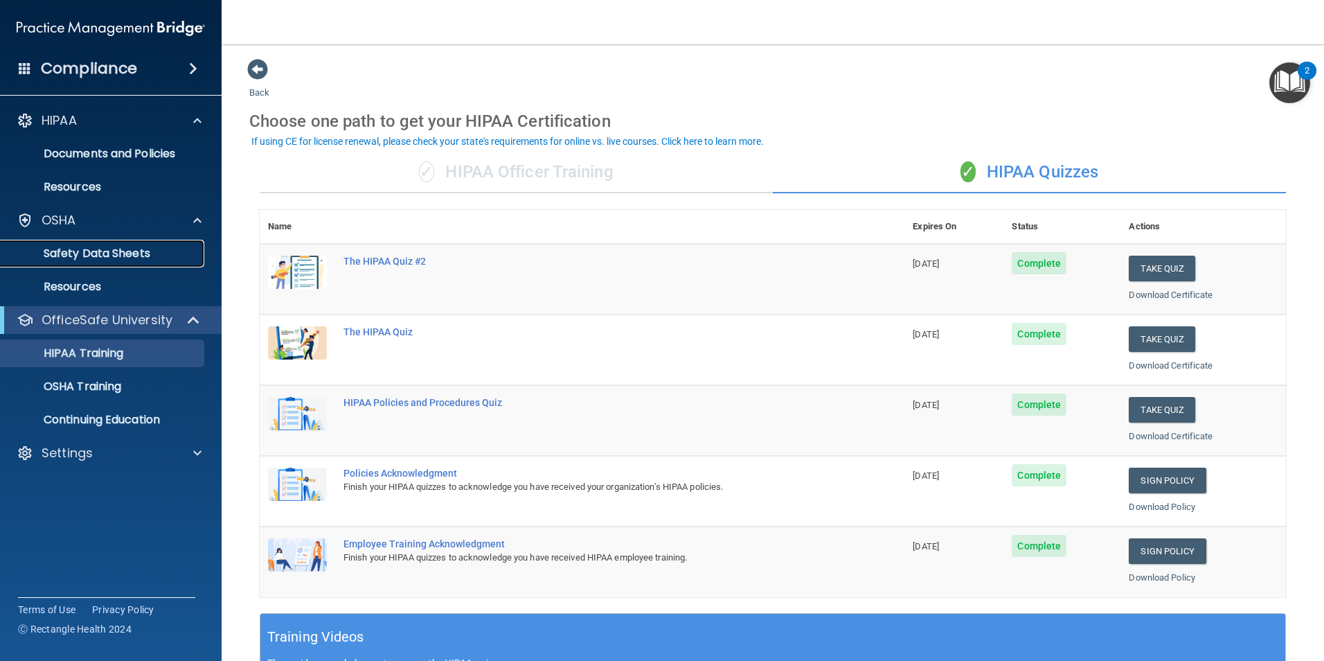
click at [82, 261] on link "Safety Data Sheets" at bounding box center [95, 254] width 218 height 28
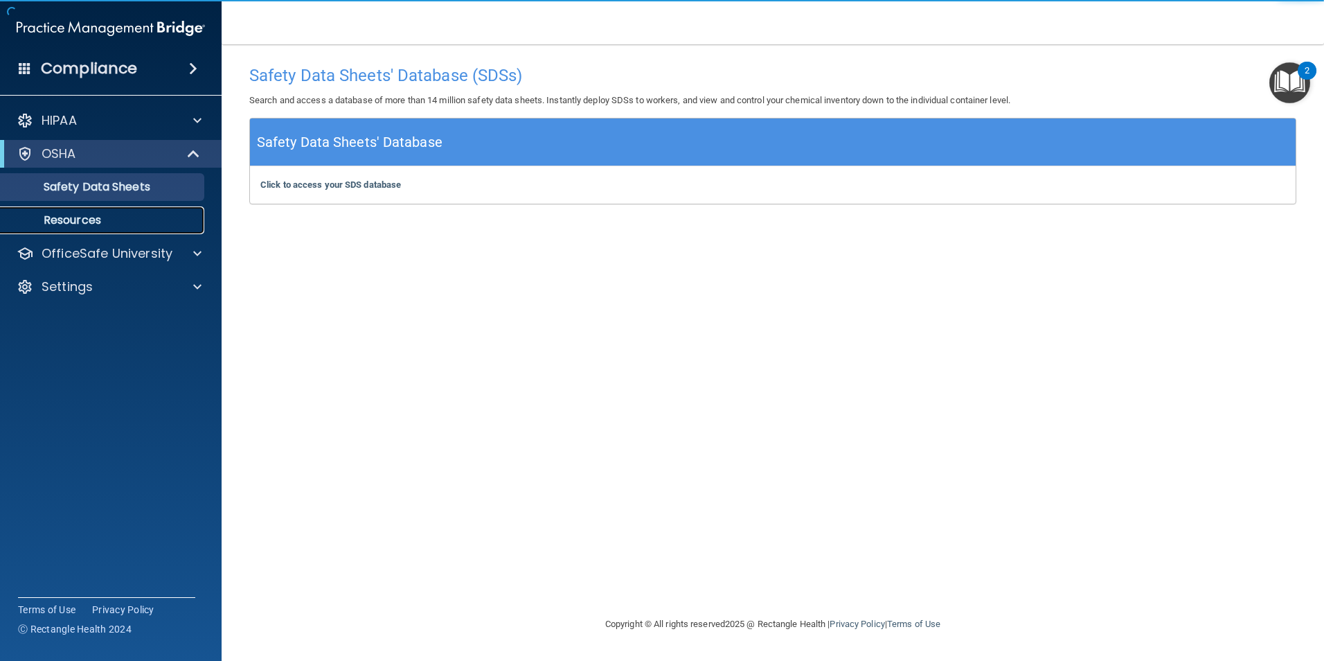
click at [120, 219] on p "Resources" at bounding box center [103, 220] width 189 height 14
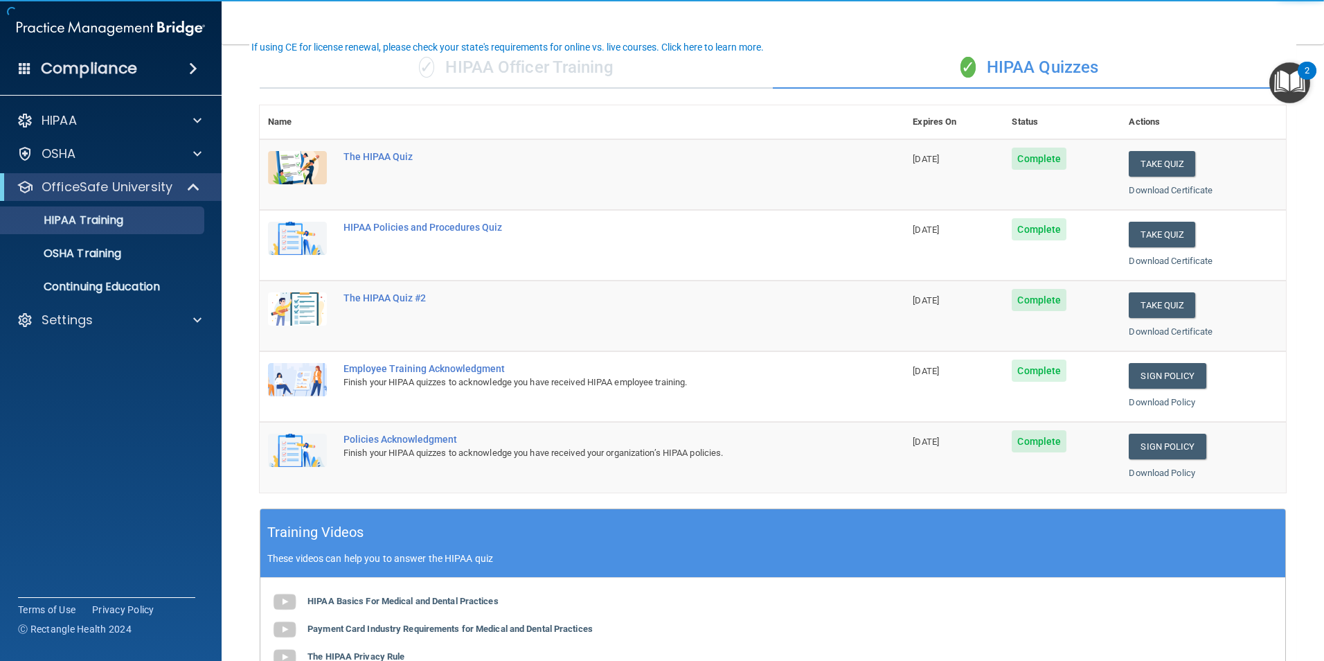
scroll to position [138, 0]
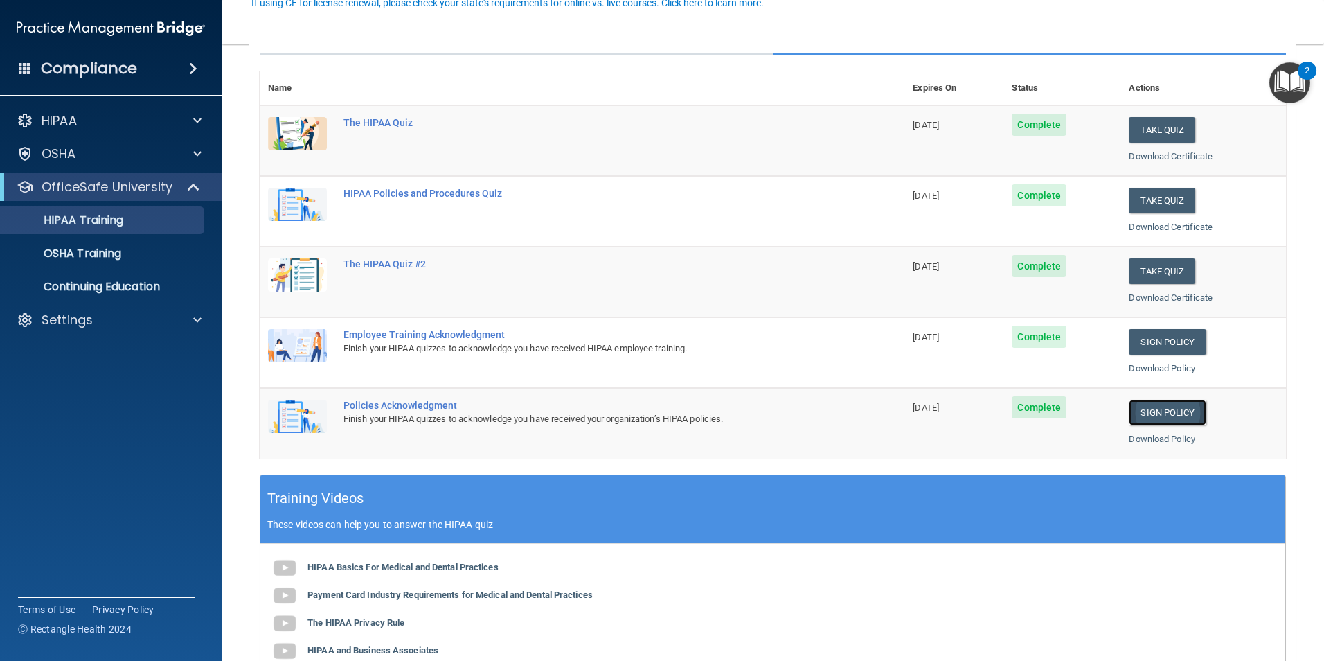
click at [1149, 408] on link "Sign Policy" at bounding box center [1167, 412] width 77 height 26
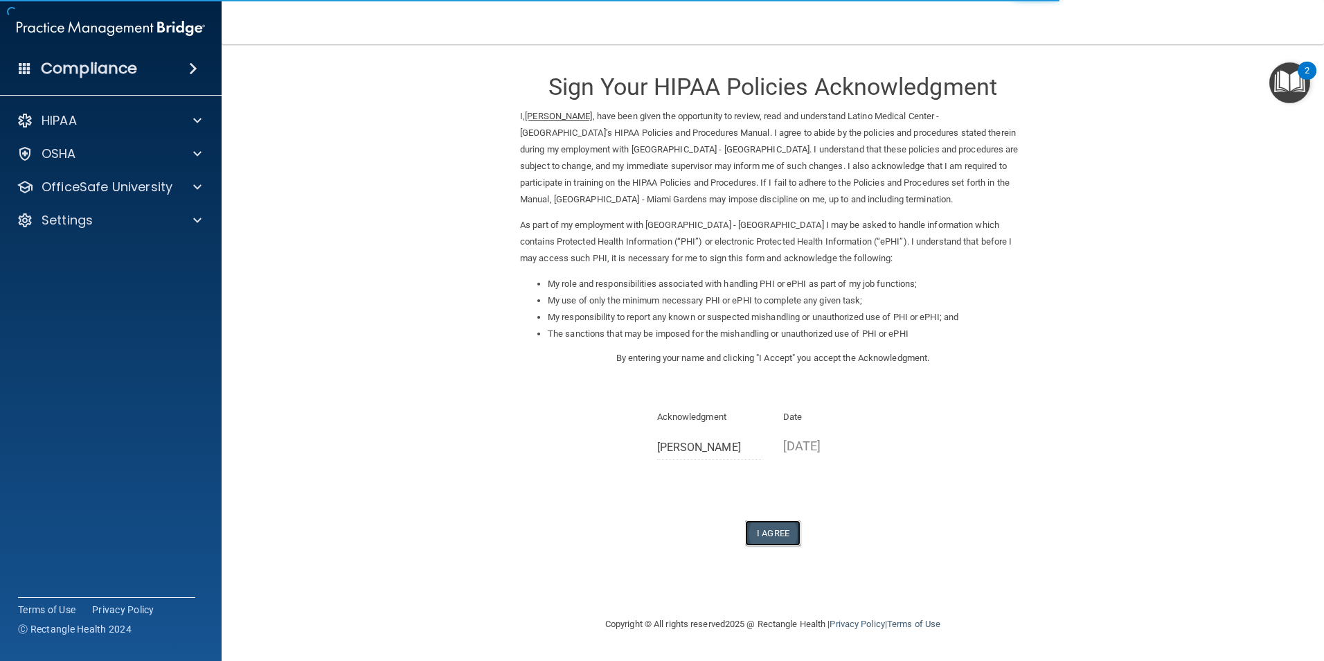
click at [774, 535] on button "I Agree" at bounding box center [772, 533] width 55 height 26
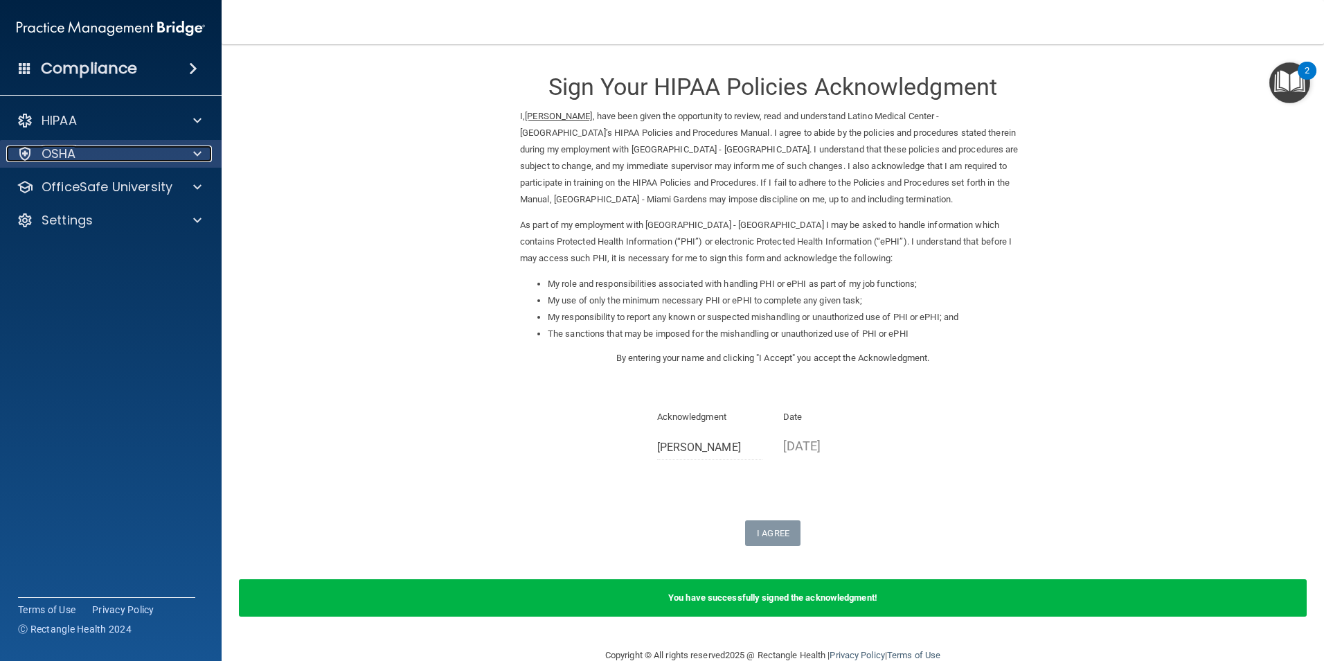
click at [197, 155] on span at bounding box center [197, 153] width 8 height 17
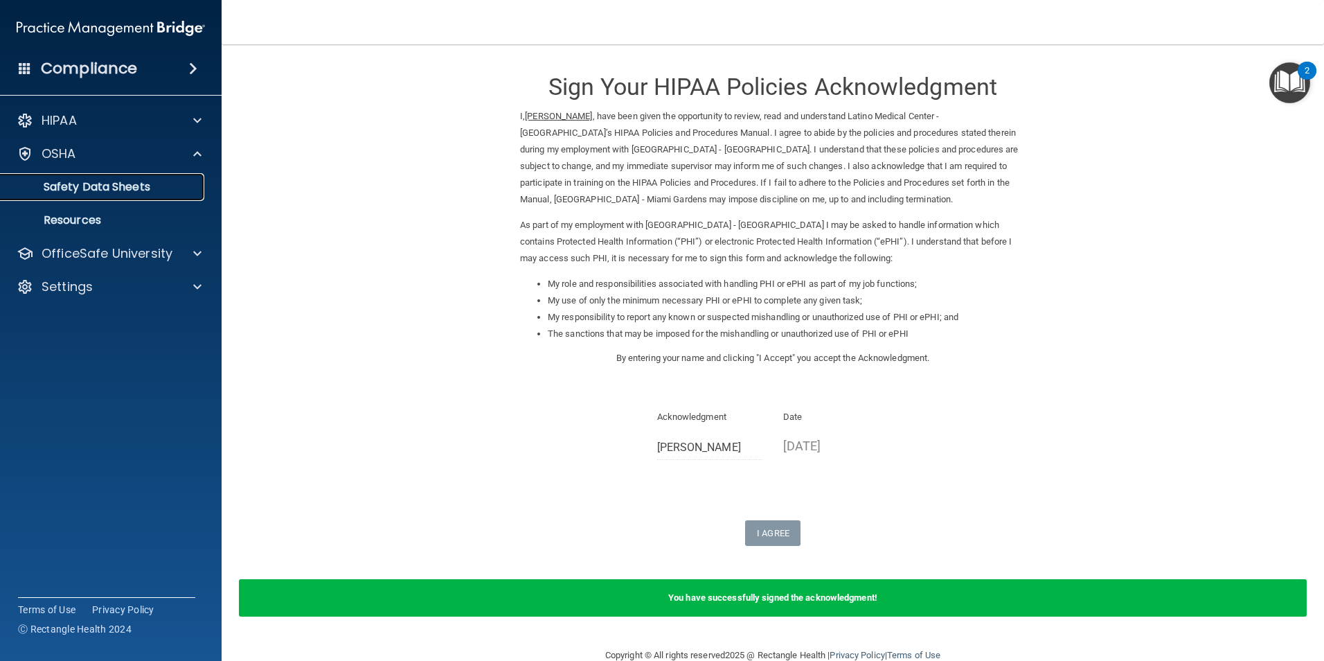
click at [136, 184] on p "Safety Data Sheets" at bounding box center [103, 187] width 189 height 14
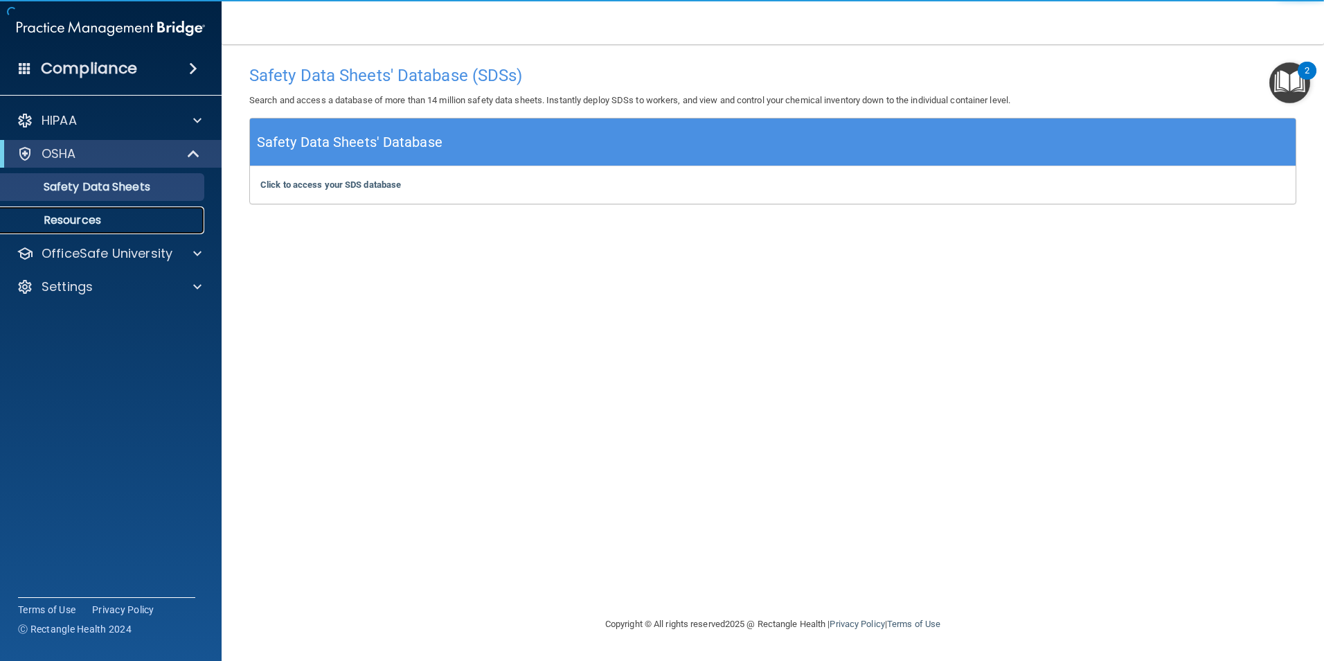
click at [93, 224] on p "Resources" at bounding box center [103, 220] width 189 height 14
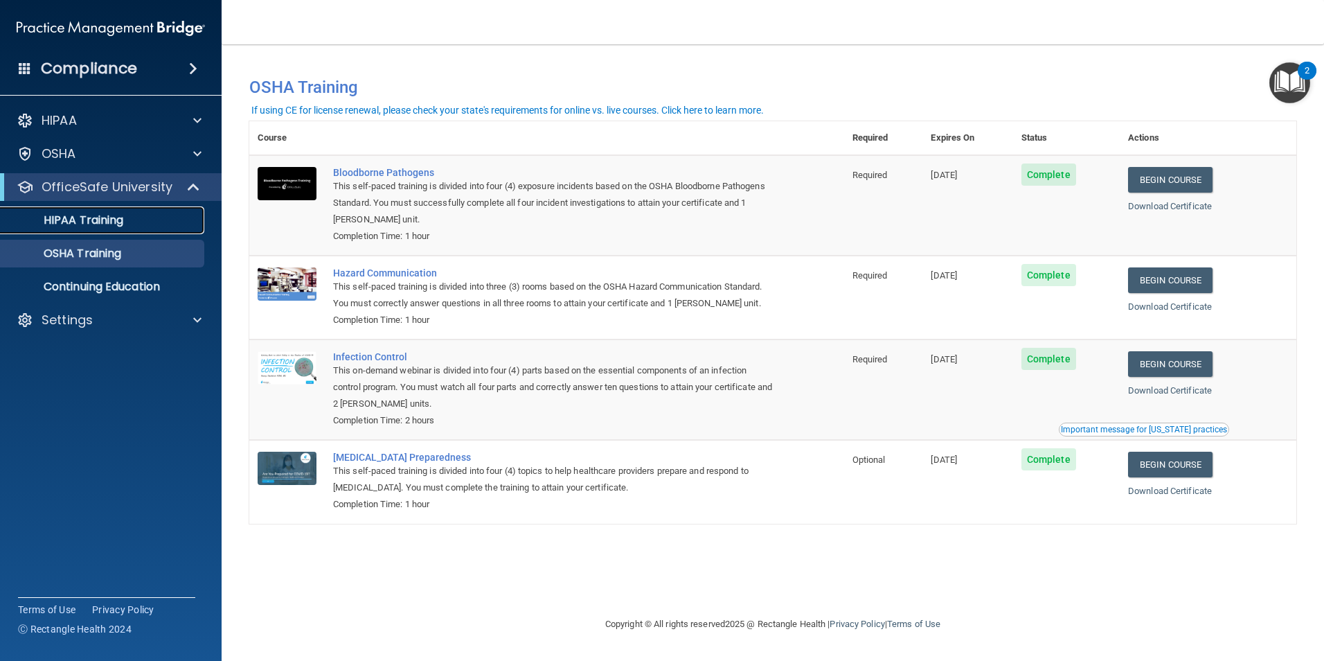
click at [118, 219] on p "HIPAA Training" at bounding box center [66, 220] width 114 height 14
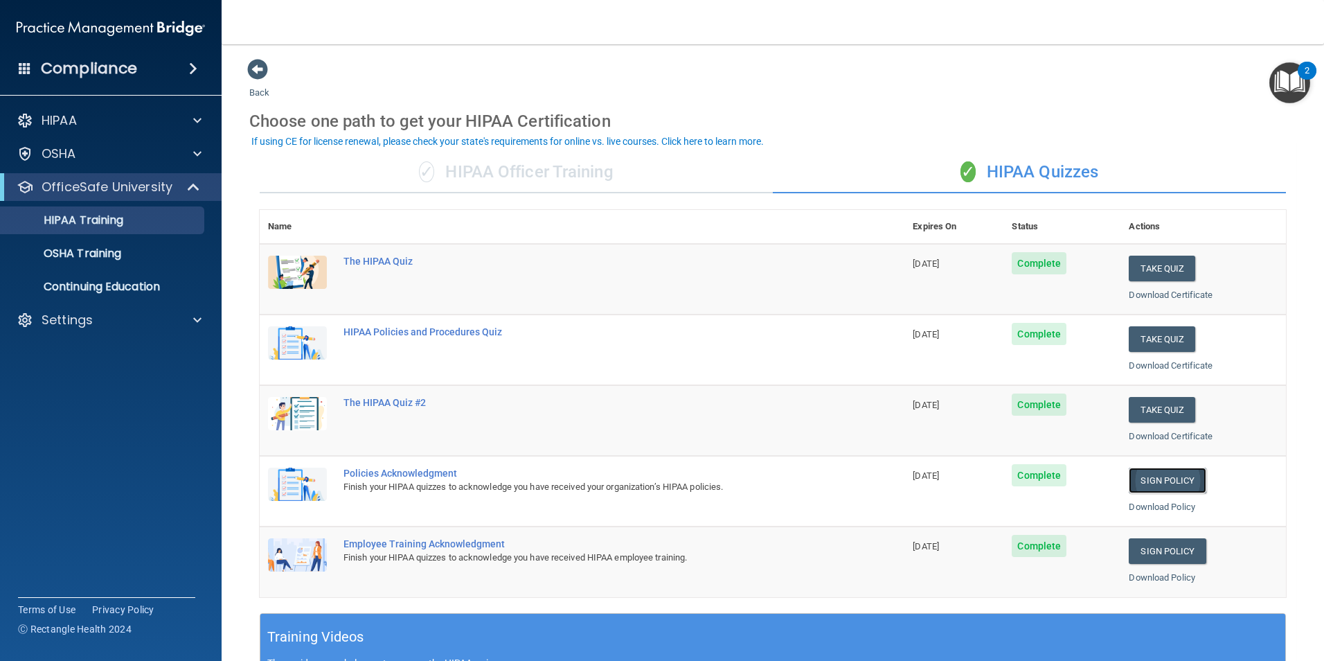
click at [1161, 476] on link "Sign Policy" at bounding box center [1167, 480] width 77 height 26
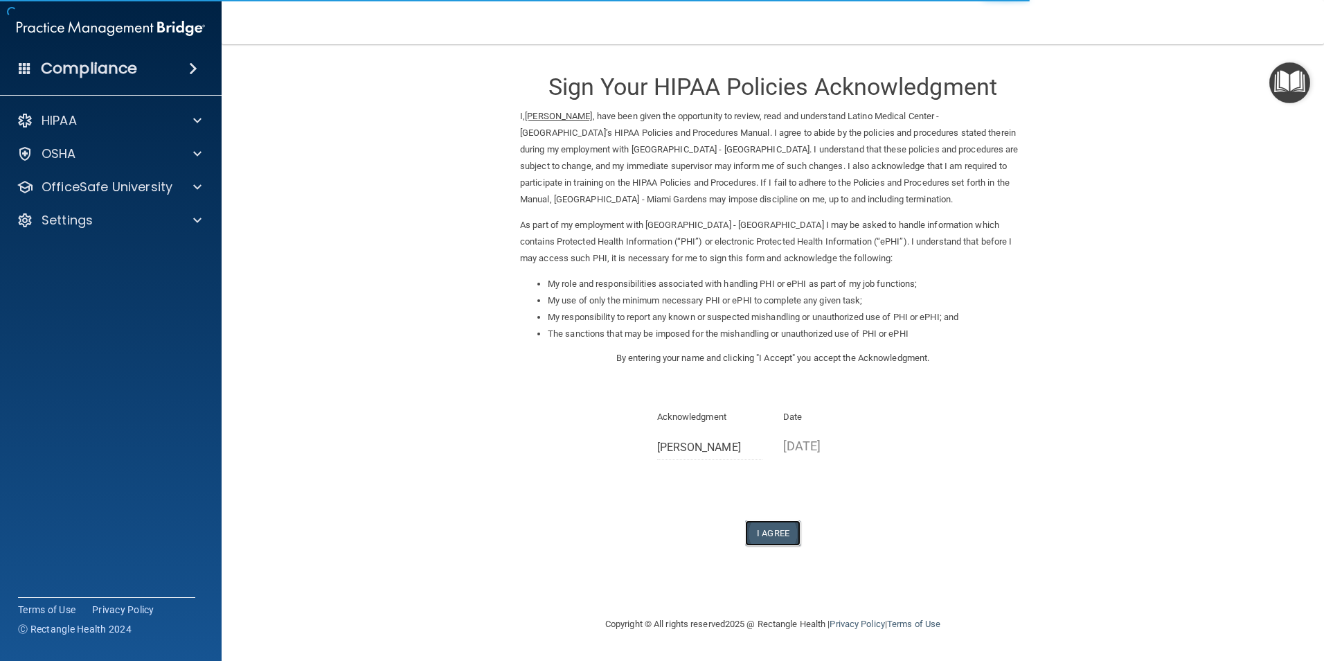
click at [771, 530] on button "I Agree" at bounding box center [772, 533] width 55 height 26
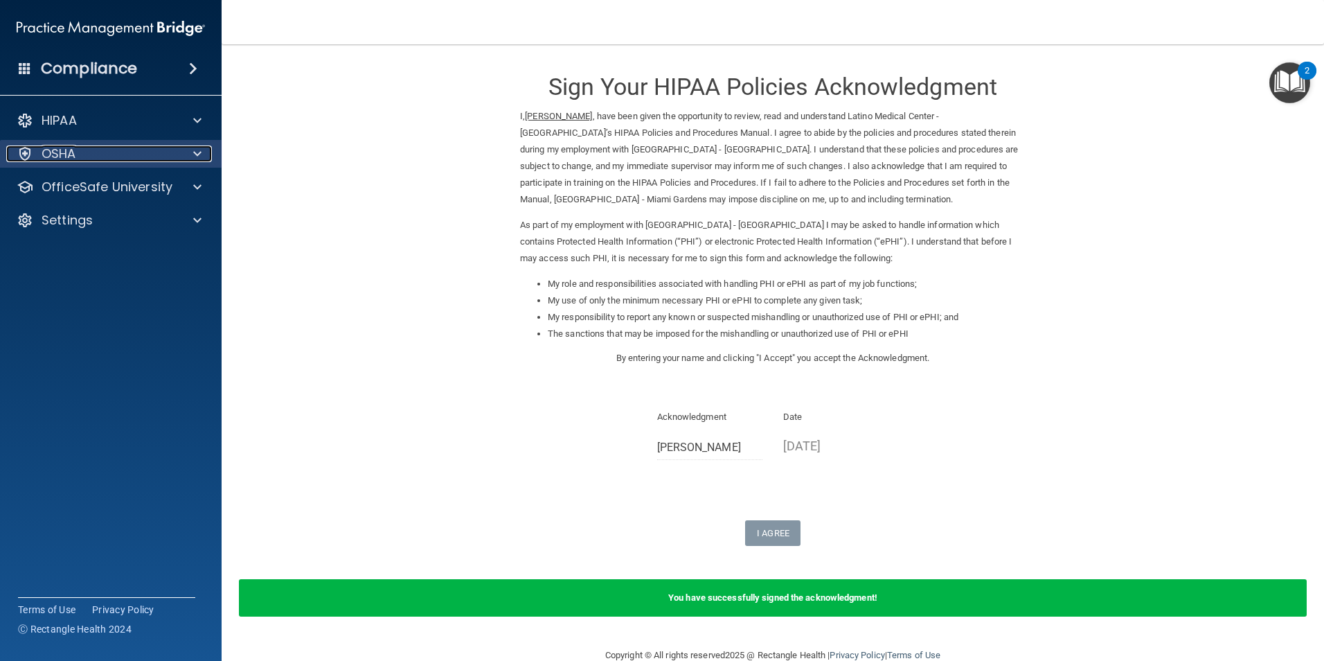
click at [190, 159] on div at bounding box center [195, 153] width 35 height 17
click at [175, 157] on div "OSHA" at bounding box center [92, 153] width 172 height 17
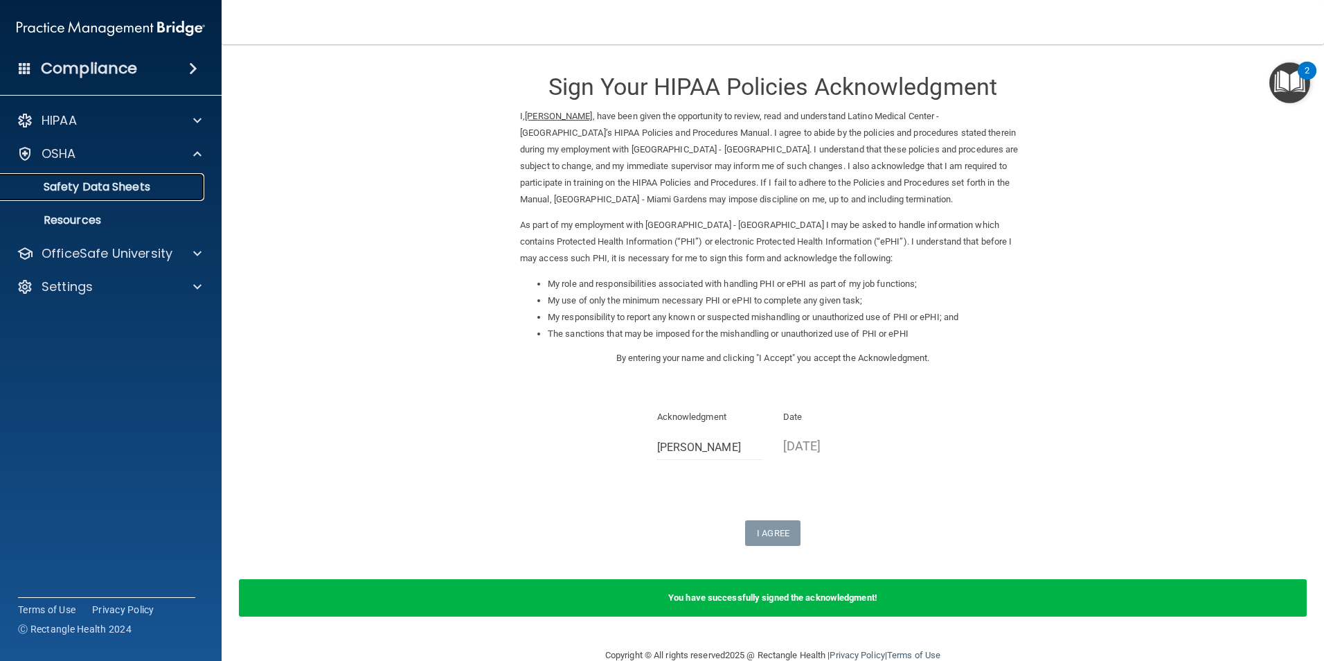
click at [164, 186] on p "Safety Data Sheets" at bounding box center [103, 187] width 189 height 14
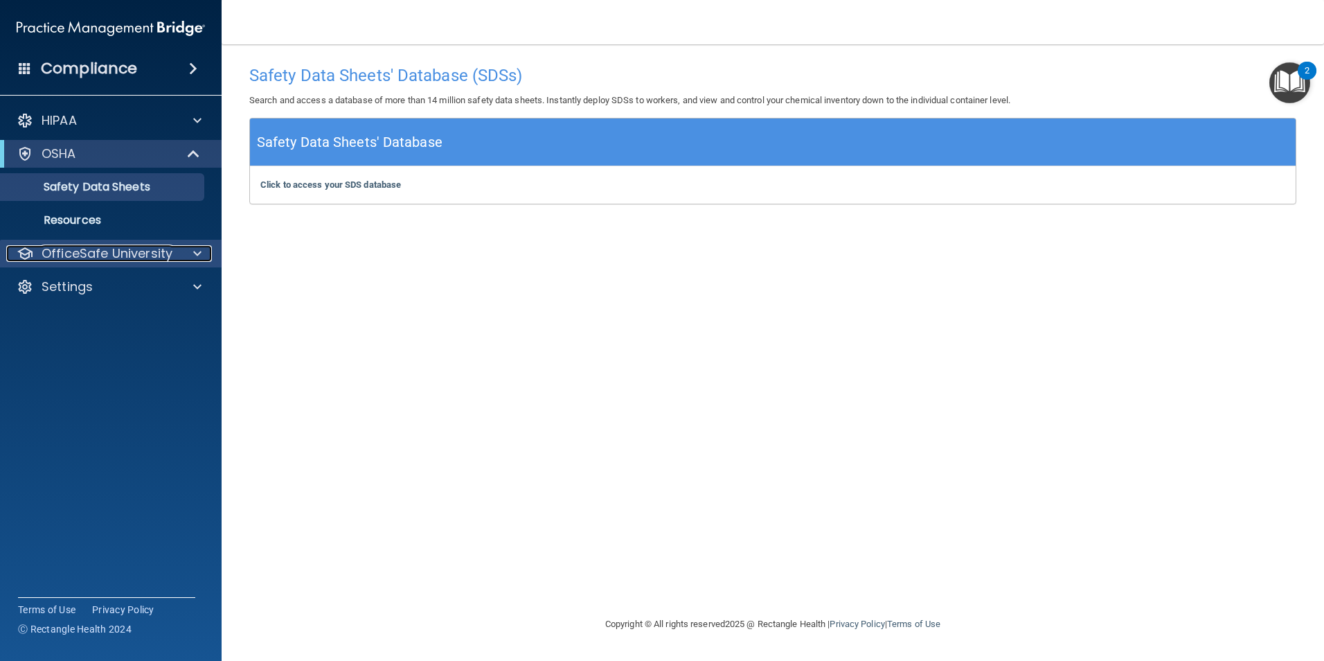
click at [188, 254] on div at bounding box center [195, 253] width 35 height 17
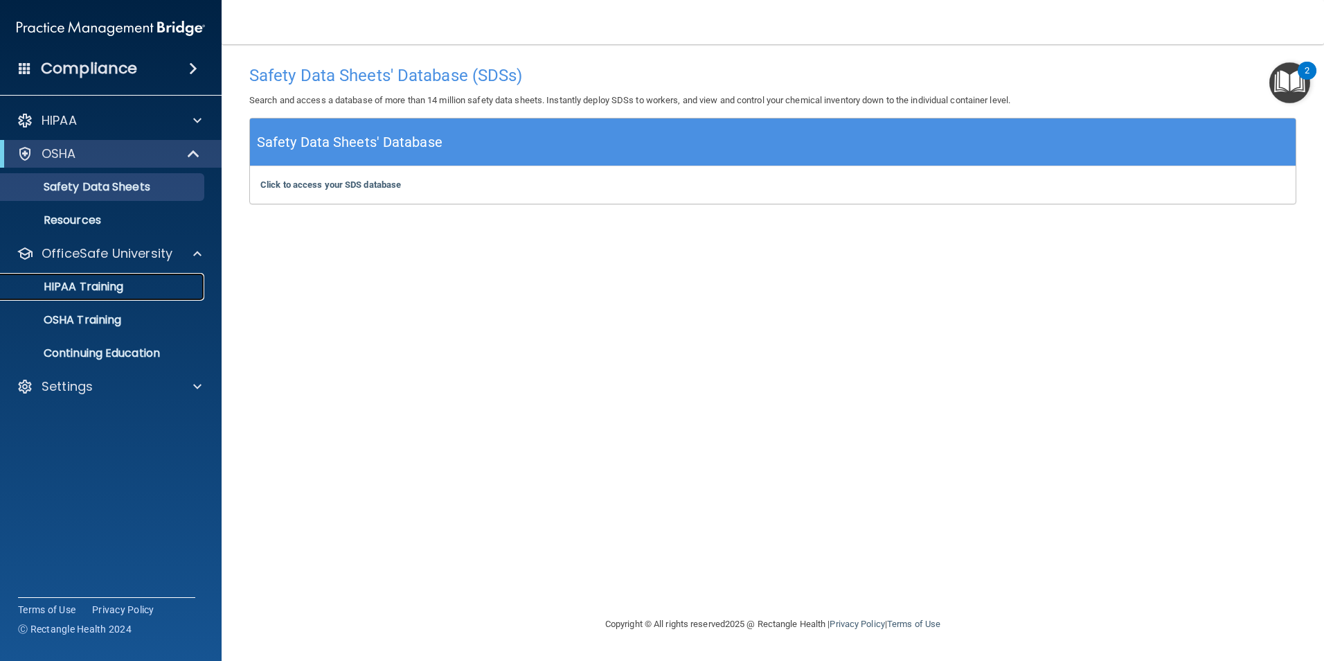
click at [78, 292] on p "HIPAA Training" at bounding box center [66, 287] width 114 height 14
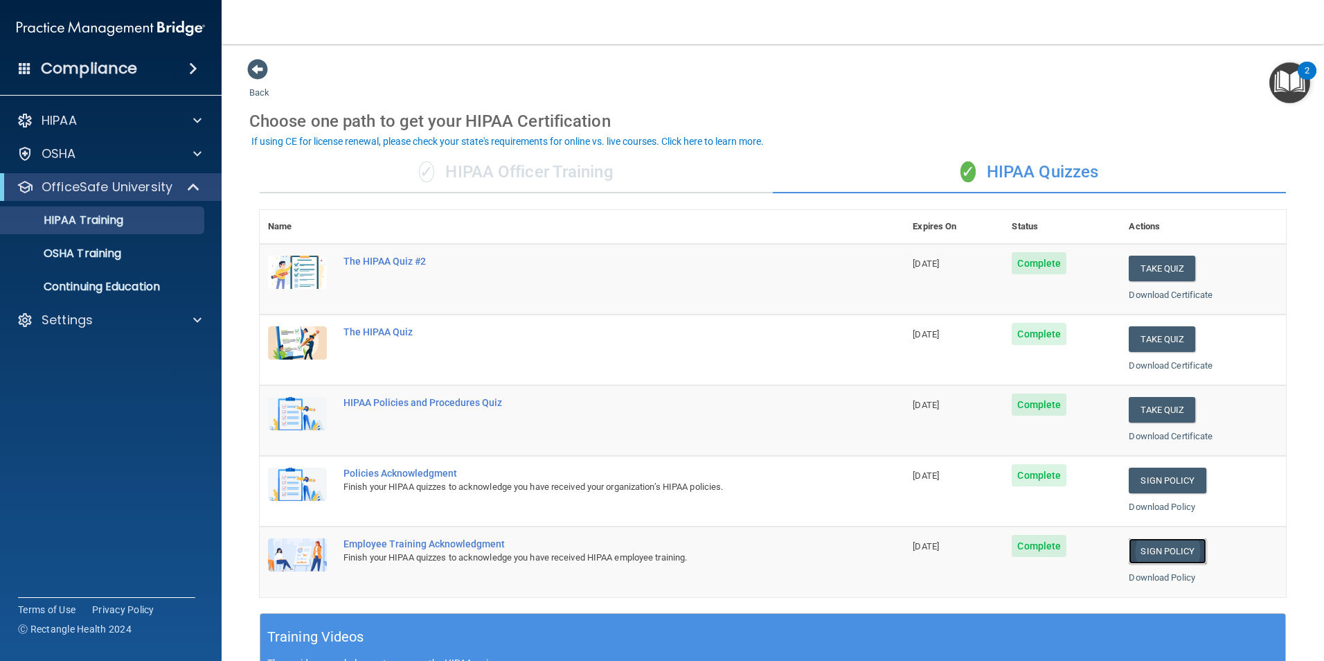
click at [1142, 548] on link "Sign Policy" at bounding box center [1167, 551] width 77 height 26
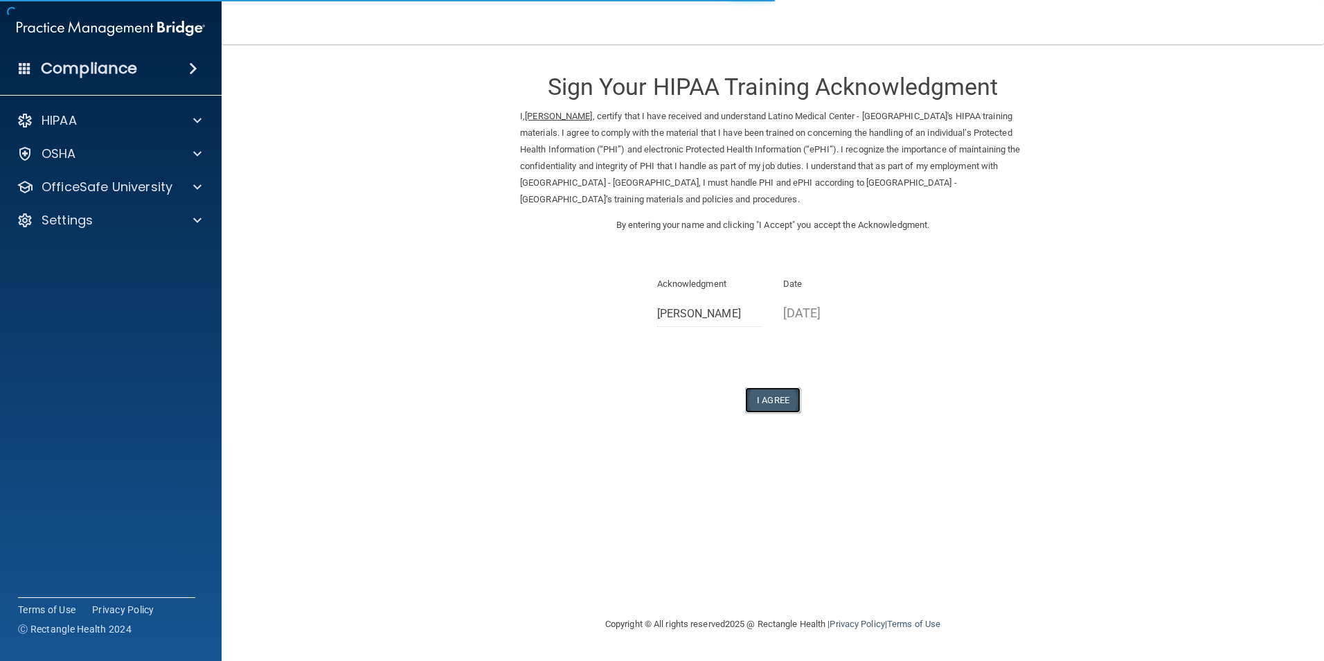
click at [776, 392] on button "I Agree" at bounding box center [772, 400] width 55 height 26
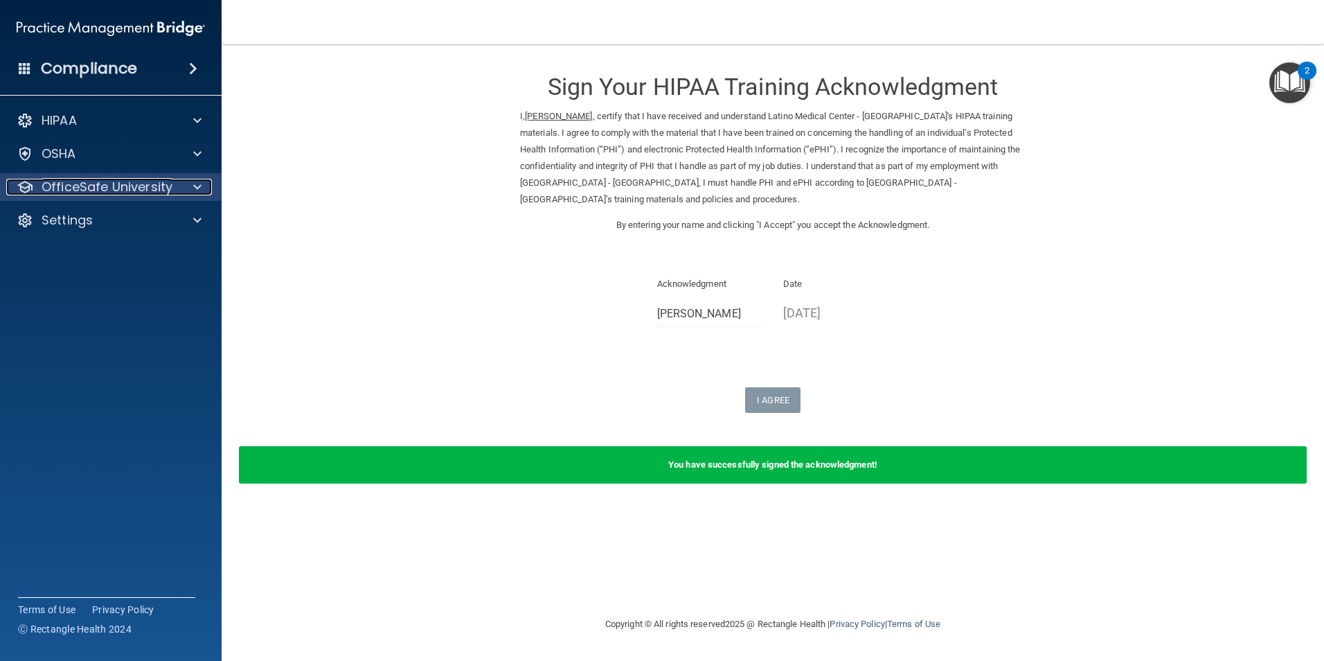
click at [197, 184] on span at bounding box center [197, 187] width 8 height 17
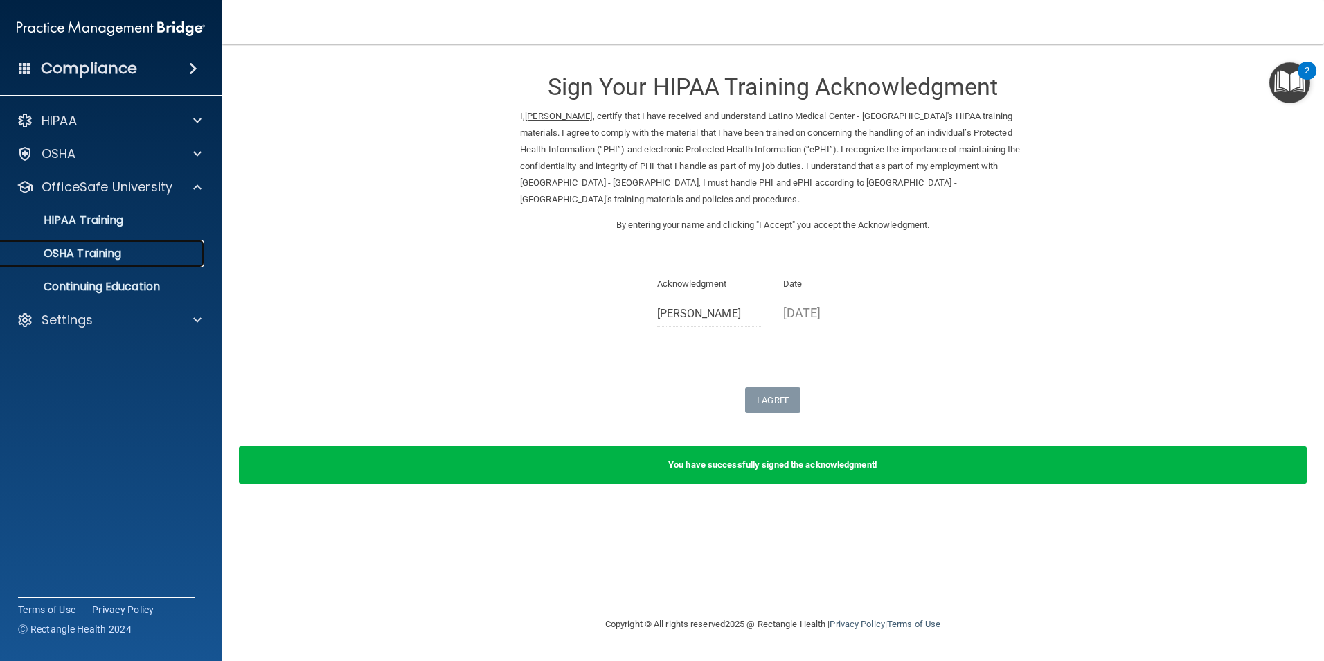
click at [110, 254] on p "OSHA Training" at bounding box center [65, 253] width 112 height 14
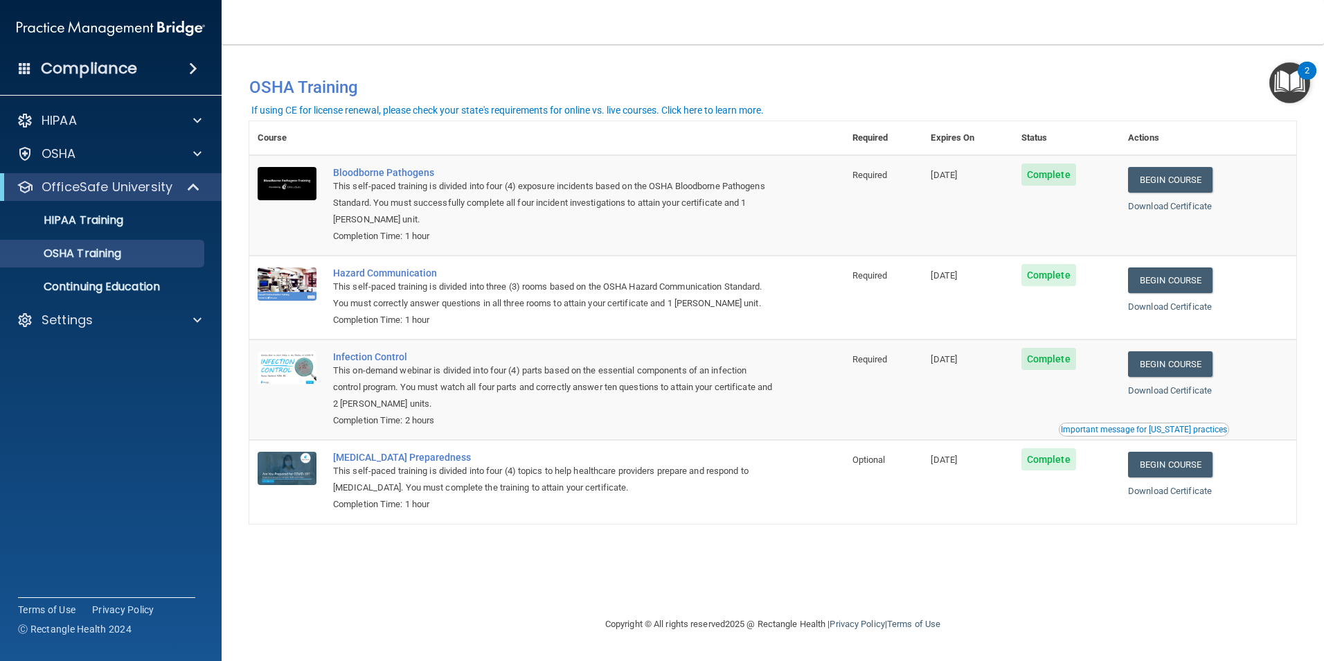
click at [1294, 79] on img "Open Resource Center, 2 new notifications" at bounding box center [1289, 82] width 41 height 41
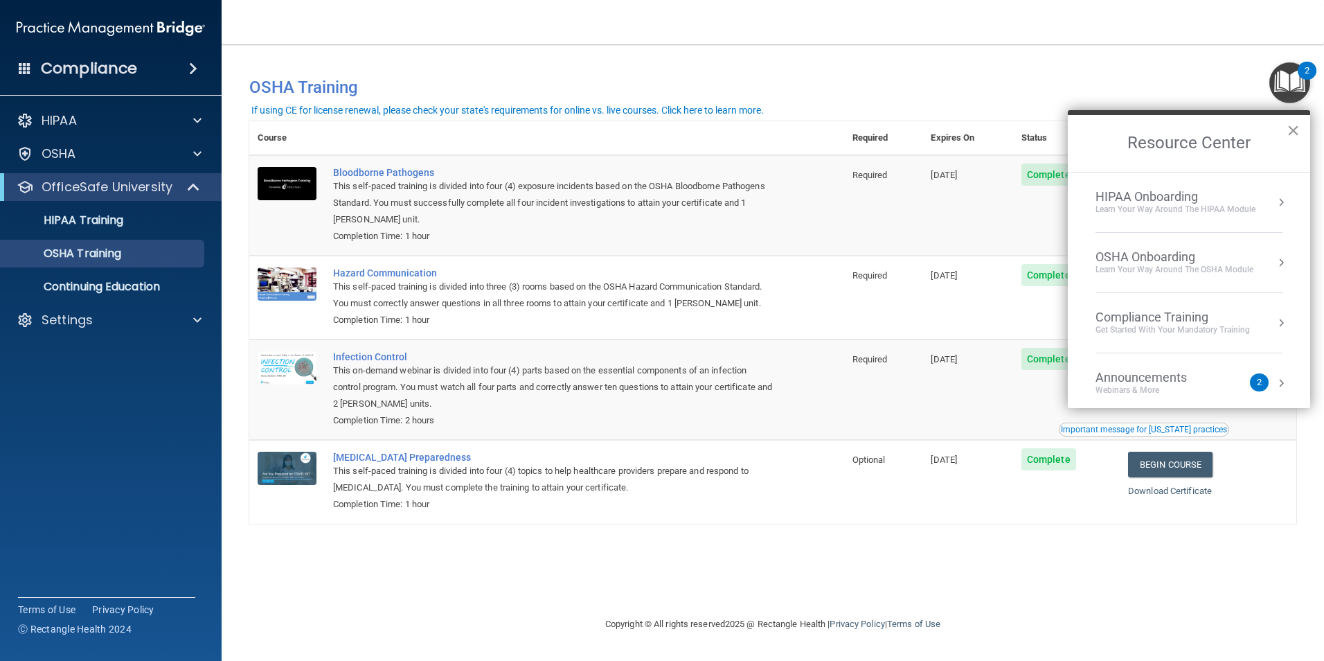
click at [1294, 134] on button "×" at bounding box center [1292, 130] width 13 height 22
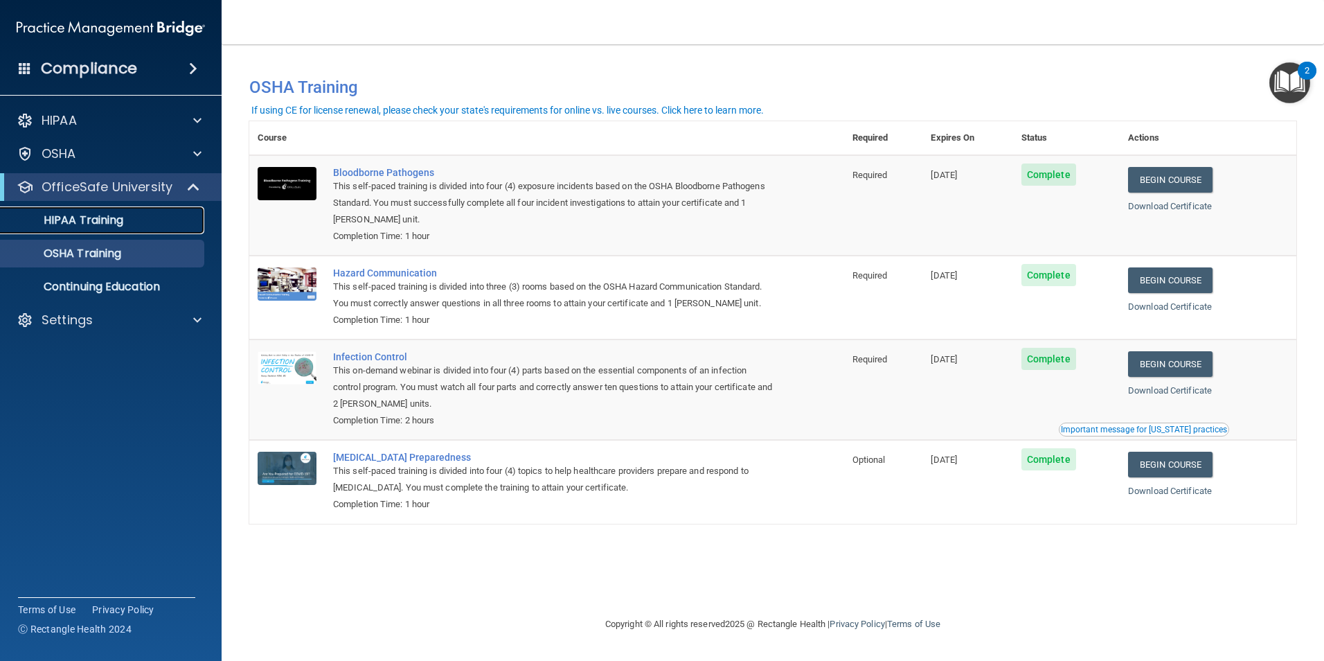
click at [97, 225] on p "HIPAA Training" at bounding box center [66, 220] width 114 height 14
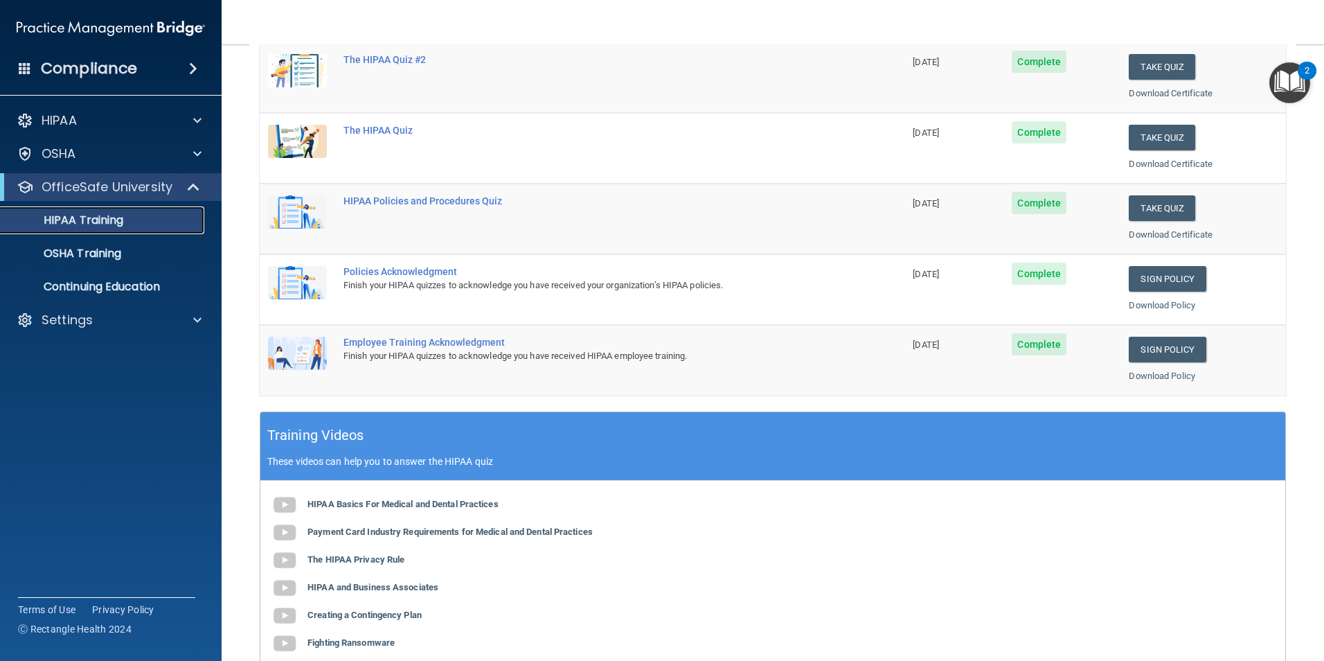
scroll to position [208, 0]
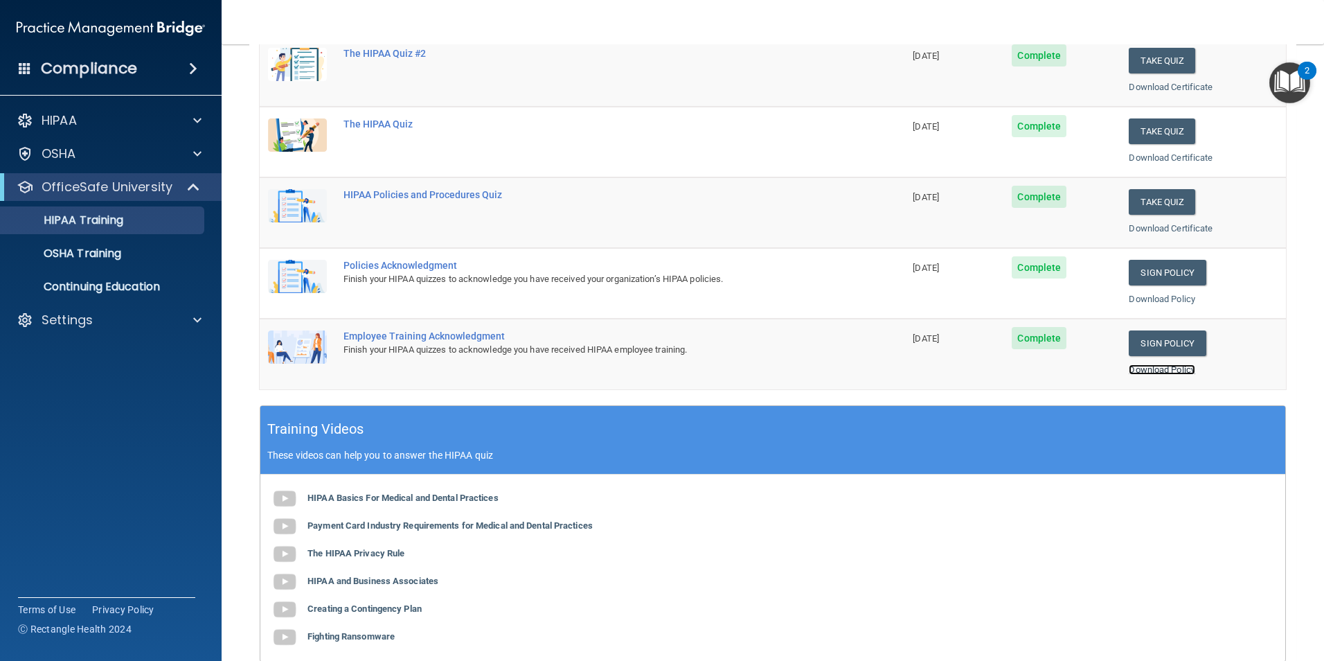
click at [1137, 372] on link "Download Policy" at bounding box center [1162, 369] width 66 height 10
click at [138, 255] on div "OSHA Training" at bounding box center [103, 253] width 189 height 14
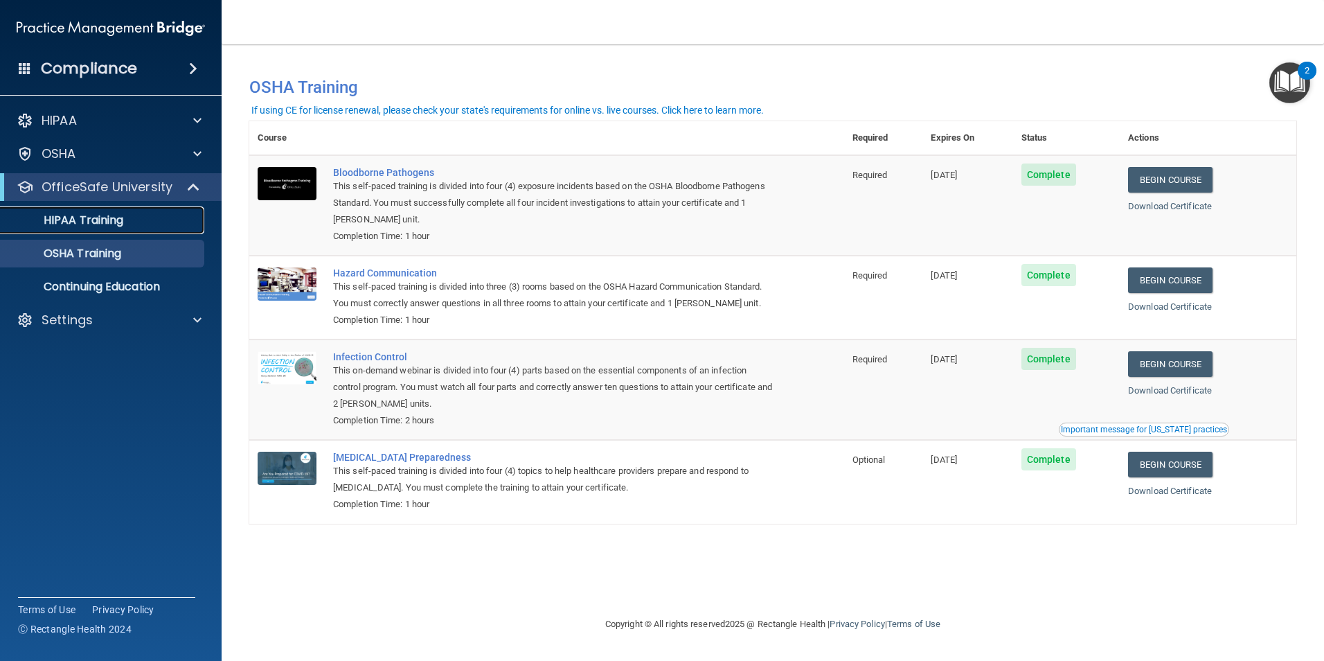
click at [105, 224] on p "HIPAA Training" at bounding box center [66, 220] width 114 height 14
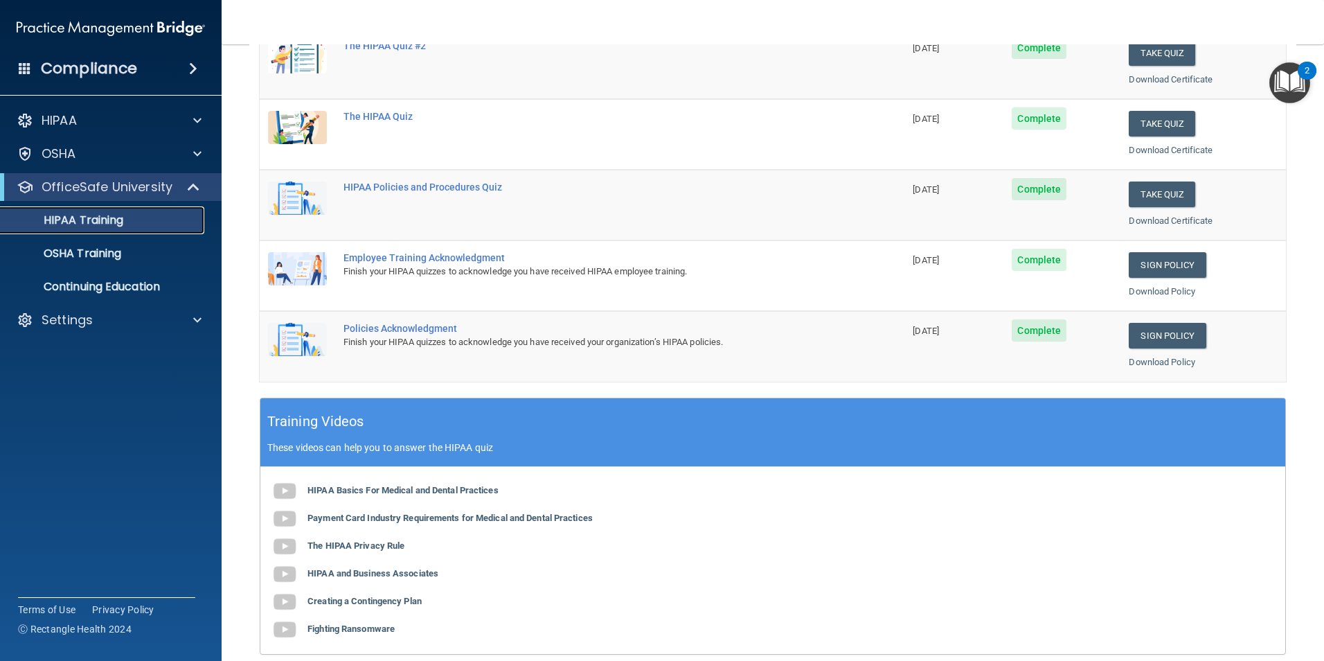
scroll to position [208, 0]
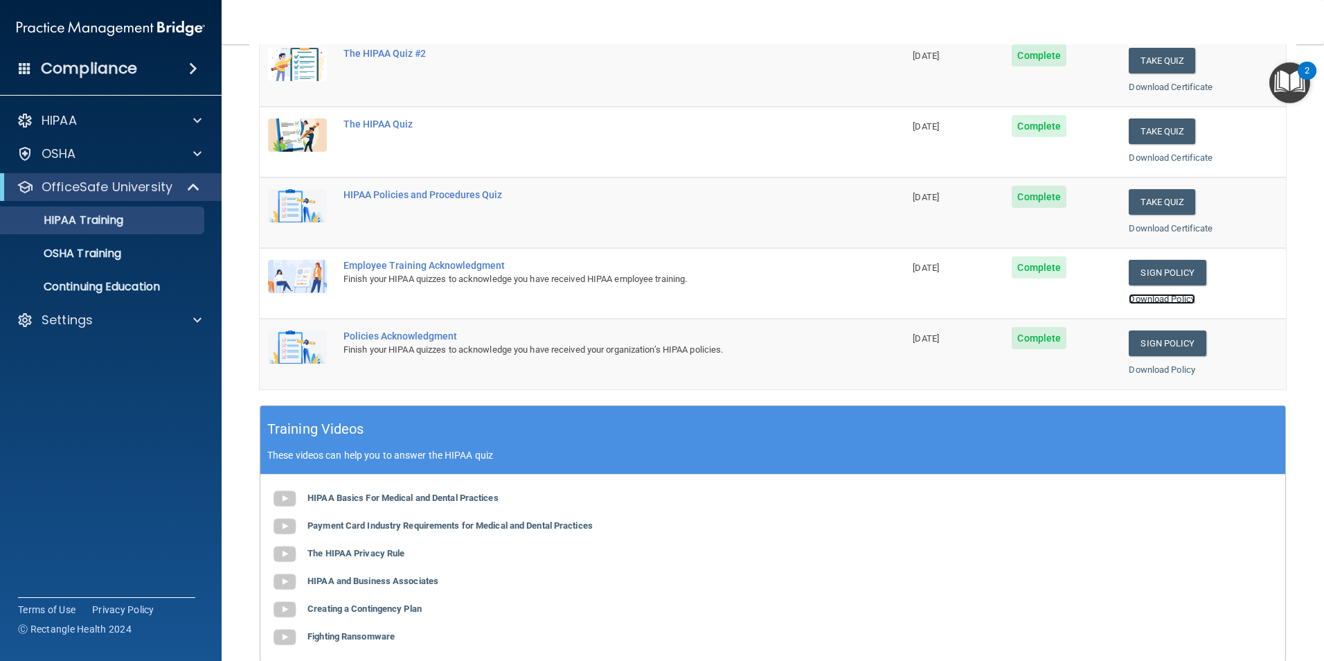
click at [1167, 300] on link "Download Policy" at bounding box center [1162, 299] width 66 height 10
click at [1152, 366] on link "Download Policy" at bounding box center [1162, 369] width 66 height 10
